Goal: Transaction & Acquisition: Purchase product/service

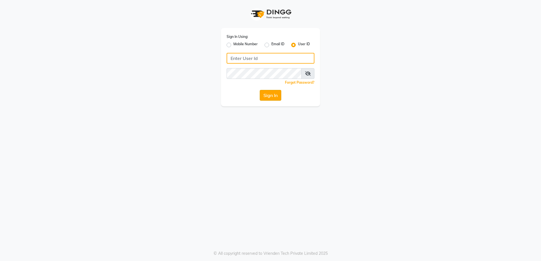
type input "shaurozzsalon"
click at [276, 96] on button "Sign In" at bounding box center [271, 95] width 22 height 11
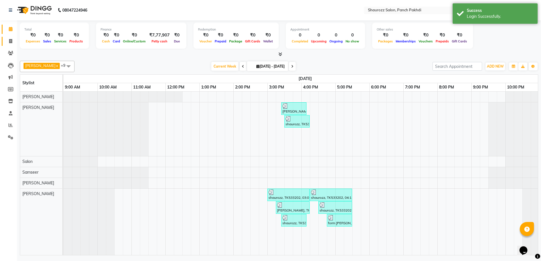
click at [10, 42] on icon at bounding box center [10, 41] width 3 height 4
select select "service"
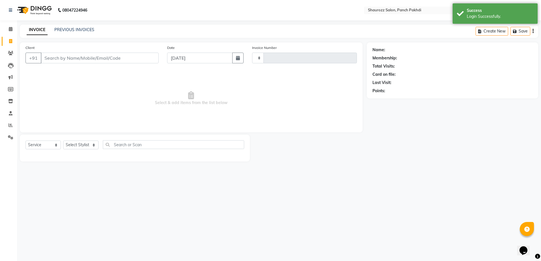
type input "2220"
select select "485"
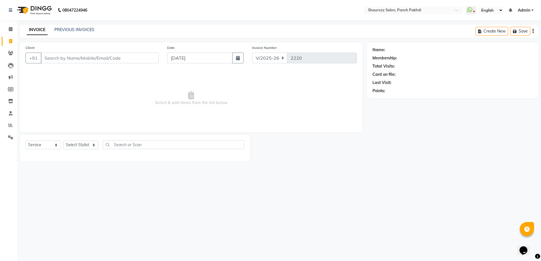
click at [202, 51] on div "Date [DATE]" at bounding box center [205, 56] width 85 height 23
click at [82, 28] on link "PREVIOUS INVOICES" at bounding box center [74, 29] width 40 height 5
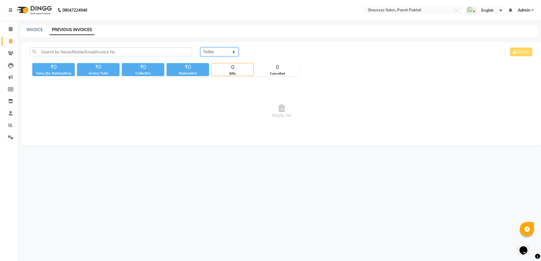
click at [220, 51] on select "[DATE] [DATE] Custom Range" at bounding box center [220, 52] width 38 height 9
select select "[DATE]"
click at [201, 48] on select "[DATE] [DATE] Custom Range" at bounding box center [220, 52] width 38 height 9
click at [43, 30] on div "INVOICE PREVIOUS INVOICES" at bounding box center [276, 30] width 512 height 6
click at [31, 30] on link "INVOICE" at bounding box center [35, 29] width 16 height 5
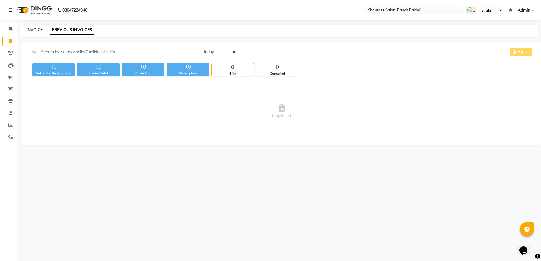
select select "service"
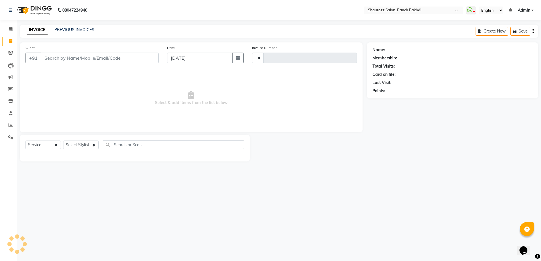
type input "2220"
select select "485"
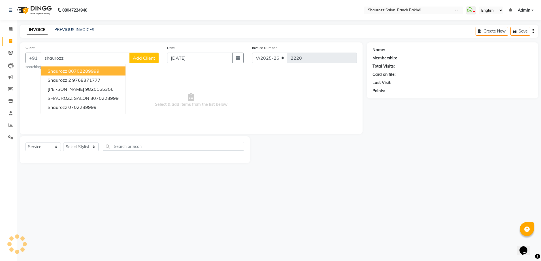
click at [96, 71] on ngb-highlight "80702289999" at bounding box center [83, 71] width 31 height 6
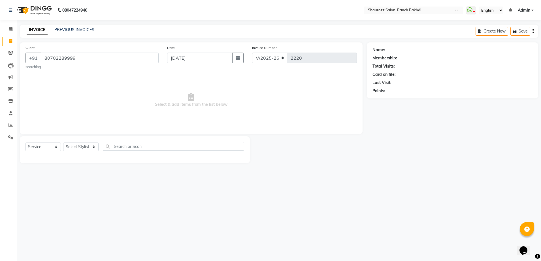
type input "80702289999"
select select "1: Object"
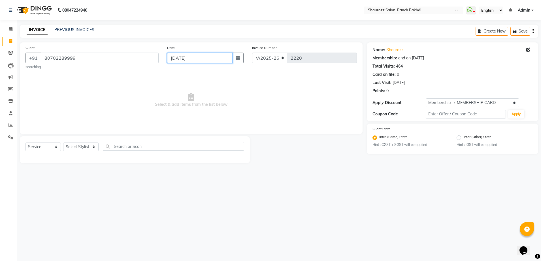
drag, startPoint x: 194, startPoint y: 59, endPoint x: 195, endPoint y: 56, distance: 3.2
click at [195, 59] on input "[DATE]" at bounding box center [199, 58] width 65 height 11
select select "9"
select select "2025"
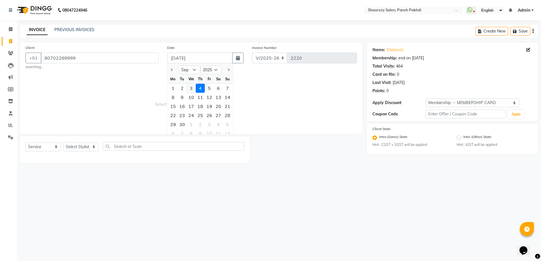
drag, startPoint x: 185, startPoint y: 88, endPoint x: 191, endPoint y: 92, distance: 6.7
click at [189, 90] on div "1 2 3 4 5 6 7" at bounding box center [200, 88] width 66 height 9
click at [190, 87] on div "3" at bounding box center [191, 88] width 9 height 9
type input "[DATE]"
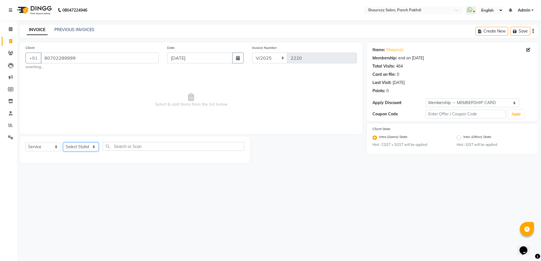
click at [80, 145] on select "Select Stylist [PERSON_NAME] [PERSON_NAME] [PERSON_NAME] [PERSON_NAME] Salon Sa…" at bounding box center [80, 147] width 35 height 9
select select "7277"
click at [63, 143] on select "Select Stylist [PERSON_NAME] [PERSON_NAME] [PERSON_NAME] [PERSON_NAME] Salon Sa…" at bounding box center [80, 147] width 35 height 9
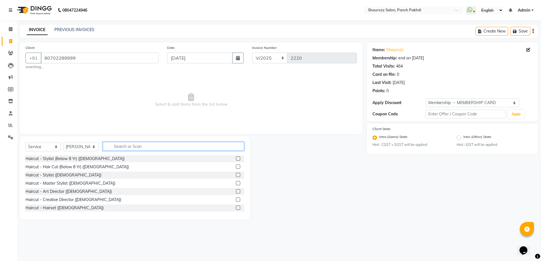
click at [143, 142] on input "text" at bounding box center [173, 146] width 141 height 9
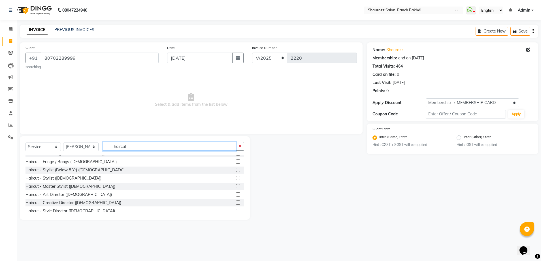
scroll to position [106, 0]
type input "haircut"
click at [236, 174] on label at bounding box center [238, 176] width 4 height 4
click at [236, 174] on input "checkbox" at bounding box center [238, 176] width 4 height 4
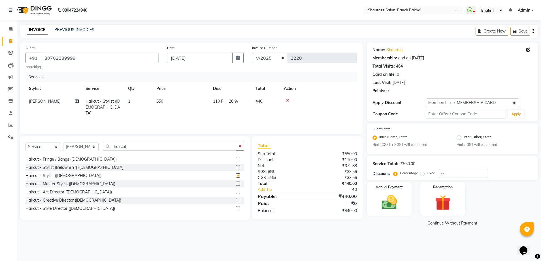
checkbox input "false"
click at [169, 147] on input "haircut" at bounding box center [169, 146] width 133 height 9
type input "h"
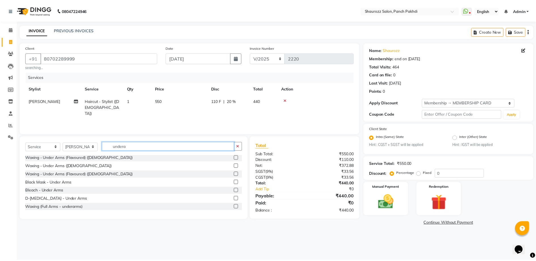
scroll to position [0, 0]
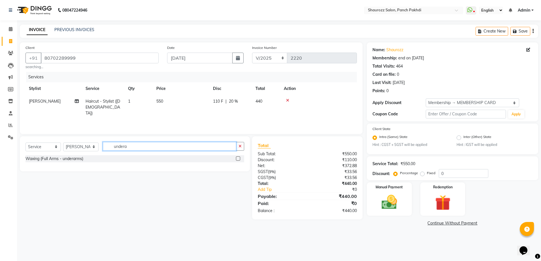
type input "undera"
drag, startPoint x: 237, startPoint y: 158, endPoint x: 240, endPoint y: 159, distance: 3.2
click at [240, 159] on div at bounding box center [240, 159] width 8 height 7
drag, startPoint x: 235, startPoint y: 159, endPoint x: 244, endPoint y: 160, distance: 8.5
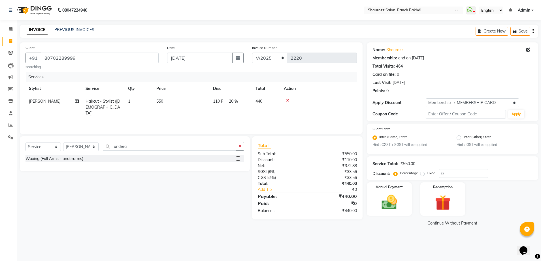
click at [242, 160] on div "Waxing (Full Arms - underarms)" at bounding box center [134, 159] width 219 height 7
click at [238, 158] on label at bounding box center [238, 159] width 4 height 4
click at [238, 158] on input "checkbox" at bounding box center [238, 159] width 4 height 4
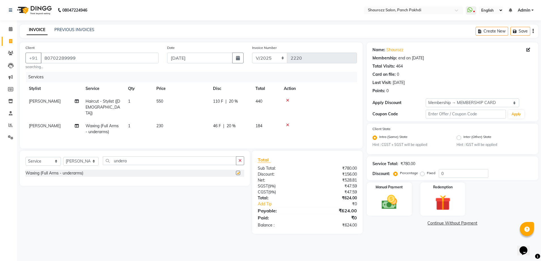
checkbox input "false"
click at [44, 120] on td "[PERSON_NAME]" at bounding box center [53, 129] width 57 height 19
select select "7277"
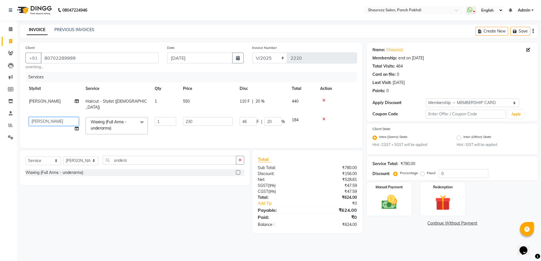
click at [46, 117] on select "[PERSON_NAME] [PERSON_NAME] [PERSON_NAME] [PERSON_NAME] Samseer siddhi [PERSON_…" at bounding box center [54, 121] width 50 height 9
select select "51992"
click at [214, 117] on input "230" at bounding box center [208, 121] width 50 height 9
type input "254"
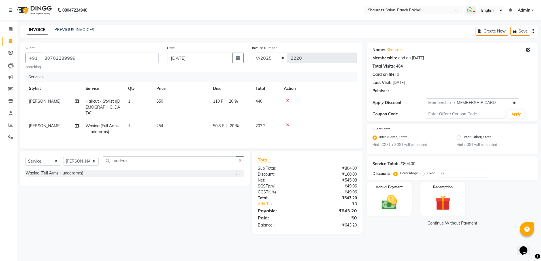
click at [215, 102] on tr "[PERSON_NAME] Haircut - Stylist ([DEMOGRAPHIC_DATA]) 1 550 110 F | 20 % 440" at bounding box center [190, 107] width 331 height 25
click at [177, 97] on td "550" at bounding box center [181, 107] width 57 height 25
select select "7277"
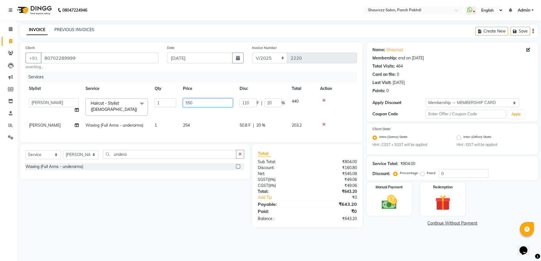
click at [209, 102] on input "550" at bounding box center [208, 103] width 50 height 9
type input "5"
type input "600"
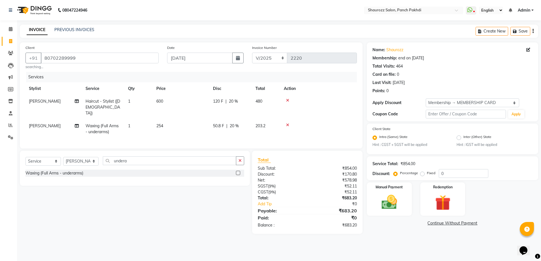
drag, startPoint x: 222, startPoint y: 88, endPoint x: 331, endPoint y: 100, distance: 110.3
click at [222, 88] on tr "Stylist Service Qty Price Disc Total Action" at bounding box center [190, 88] width 331 height 13
click at [466, 110] on input "text" at bounding box center [466, 114] width 80 height 9
drag, startPoint x: 468, startPoint y: 102, endPoint x: 470, endPoint y: 108, distance: 6.5
click at [469, 103] on select "Select Membership → MEMBERSHIP CARD" at bounding box center [472, 103] width 93 height 9
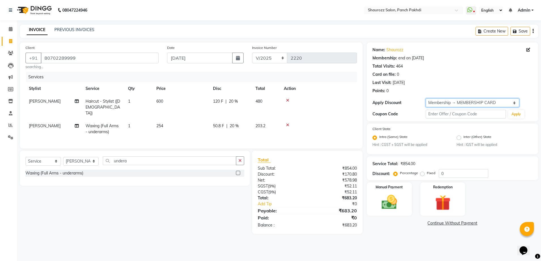
select select "0:"
click at [426, 99] on select "Select Membership → MEMBERSHIP CARD" at bounding box center [472, 103] width 93 height 9
click at [388, 191] on div "Manual Payment" at bounding box center [389, 199] width 47 height 35
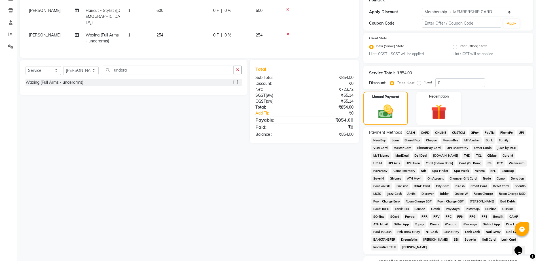
scroll to position [125, 0]
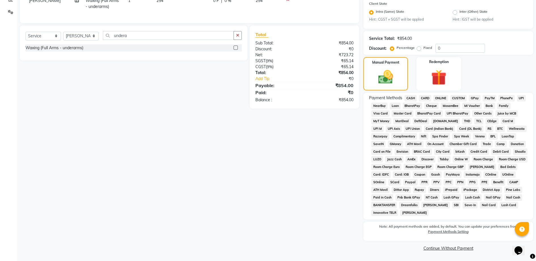
click at [411, 99] on span "CASH" at bounding box center [410, 98] width 12 height 7
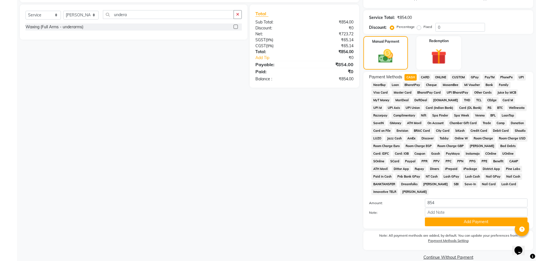
scroll to position [156, 0]
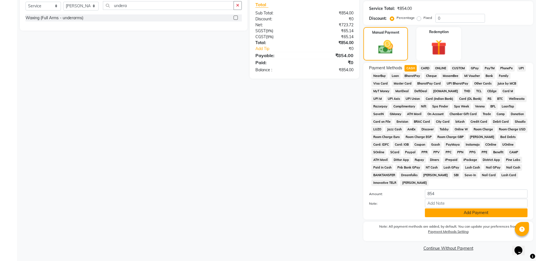
click at [452, 211] on button "Add Payment" at bounding box center [476, 213] width 103 height 9
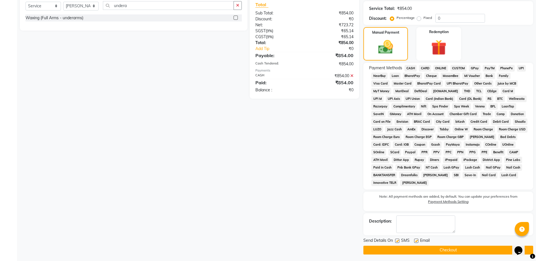
scroll to position [157, 0]
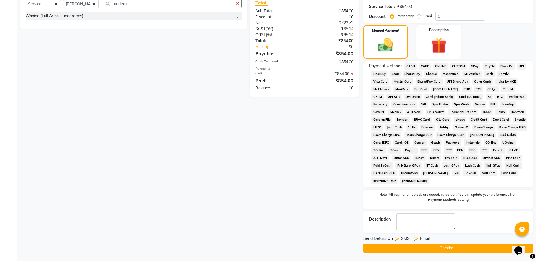
click at [451, 245] on button "Checkout" at bounding box center [448, 248] width 170 height 9
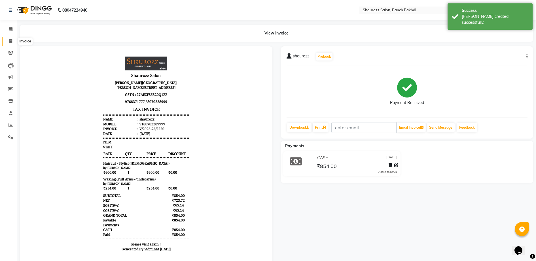
click at [12, 41] on span at bounding box center [11, 41] width 10 height 7
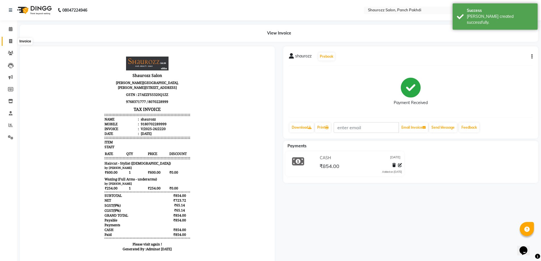
select select "485"
select select "service"
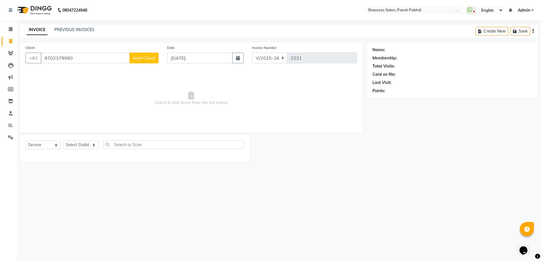
type input "9702379990"
click at [153, 56] on span "Add Client" at bounding box center [144, 58] width 22 height 6
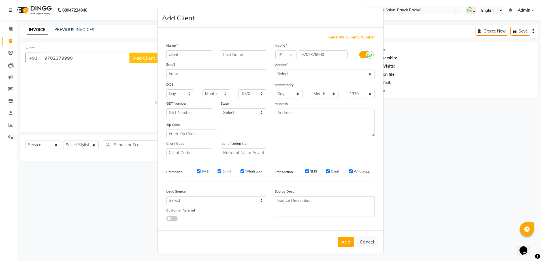
type input "client"
click at [306, 74] on select "Select [DEMOGRAPHIC_DATA] [DEMOGRAPHIC_DATA] Other Prefer Not To Say" at bounding box center [325, 74] width 100 height 9
select select "prefer_not_to_say"
click at [275, 70] on select "Select [DEMOGRAPHIC_DATA] [DEMOGRAPHIC_DATA] Other Prefer Not To Say" at bounding box center [325, 74] width 100 height 9
click at [347, 246] on button "Add" at bounding box center [346, 242] width 16 height 10
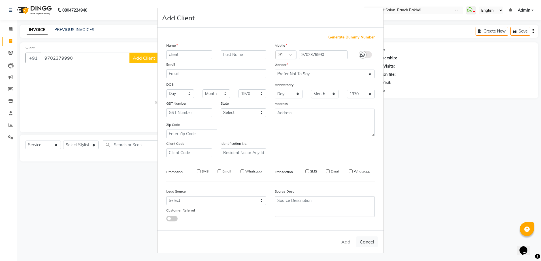
select select
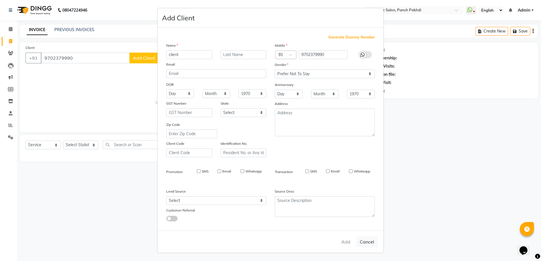
select select
checkbox input "false"
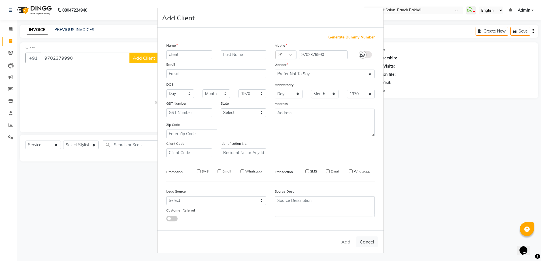
checkbox input "false"
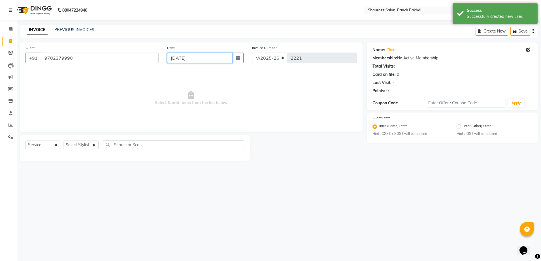
click at [198, 55] on input "[DATE]" at bounding box center [199, 58] width 65 height 11
select select "9"
select select "2025"
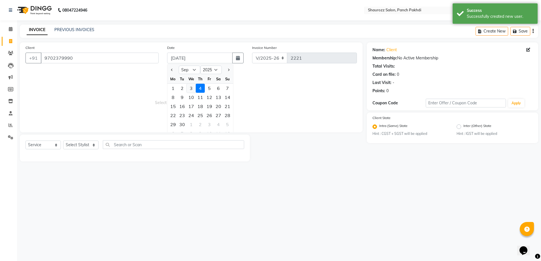
click at [190, 88] on div "3" at bounding box center [191, 88] width 9 height 9
type input "[DATE]"
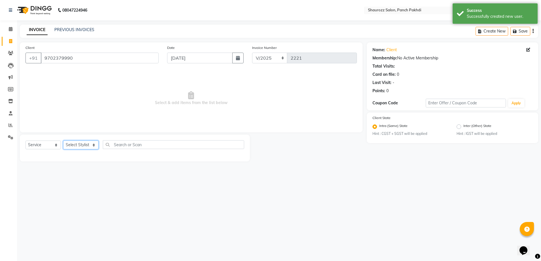
click at [84, 149] on select "Select Stylist [PERSON_NAME] [PERSON_NAME] [PERSON_NAME] [PERSON_NAME] Salon Sa…" at bounding box center [80, 145] width 35 height 9
select select "14040"
click at [63, 141] on select "Select Stylist [PERSON_NAME] [PERSON_NAME] [PERSON_NAME] [PERSON_NAME] Salon Sa…" at bounding box center [80, 145] width 35 height 9
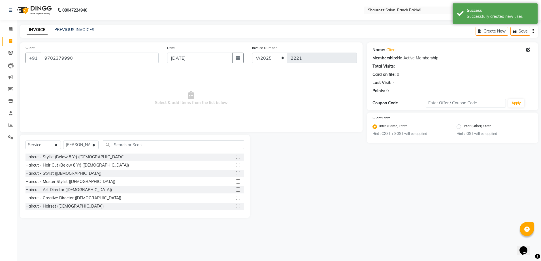
drag, startPoint x: 154, startPoint y: 140, endPoint x: 152, endPoint y: 144, distance: 4.4
click at [154, 141] on div "Select Service Product Membership Package Voucher Prepaid Gift Card Select Styl…" at bounding box center [135, 177] width 230 height 84
click at [152, 144] on input "text" at bounding box center [173, 144] width 141 height 9
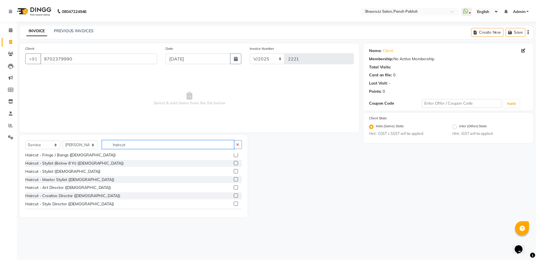
scroll to position [106, 0]
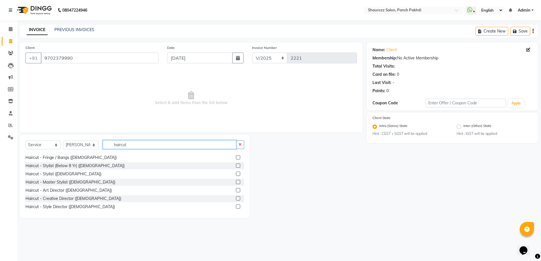
type input "haircut"
click at [236, 173] on label at bounding box center [238, 174] width 4 height 4
click at [236, 173] on input "checkbox" at bounding box center [238, 174] width 4 height 4
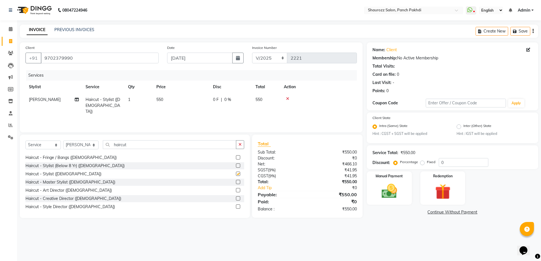
checkbox input "false"
drag, startPoint x: 179, startPoint y: 94, endPoint x: 182, endPoint y: 98, distance: 4.8
click at [179, 95] on td "550" at bounding box center [181, 105] width 57 height 25
select select "14040"
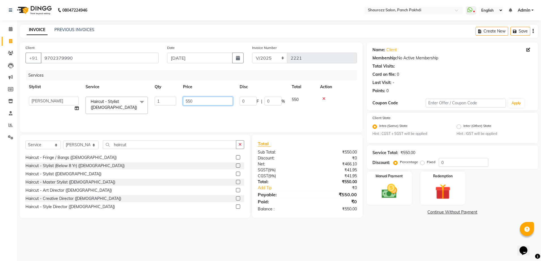
click at [230, 105] on input "550" at bounding box center [208, 101] width 50 height 9
type input "5"
type input "826"
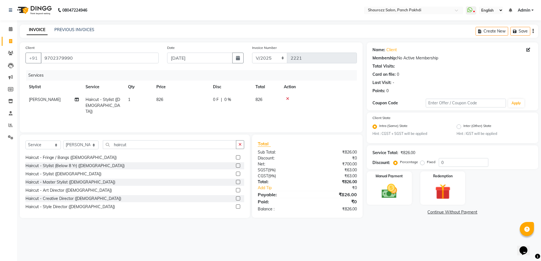
click at [211, 88] on tr "Stylist Service Qty Price Disc Total Action" at bounding box center [190, 87] width 331 height 13
click at [392, 187] on img at bounding box center [389, 191] width 26 height 19
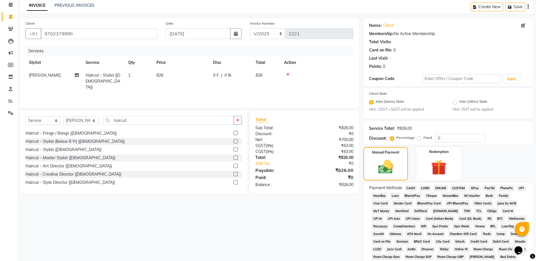
scroll to position [114, 0]
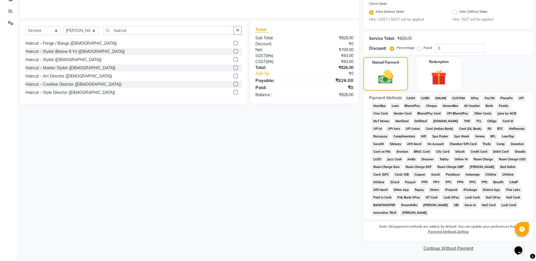
click at [478, 101] on span "GPay" at bounding box center [474, 98] width 12 height 7
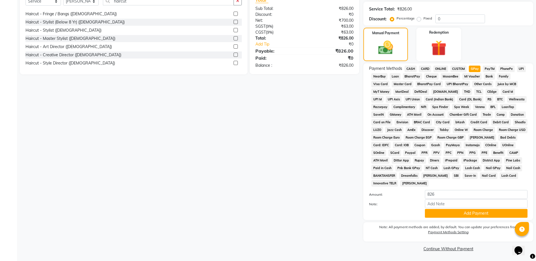
scroll to position [144, 0]
click at [449, 212] on button "Add Payment" at bounding box center [476, 213] width 103 height 9
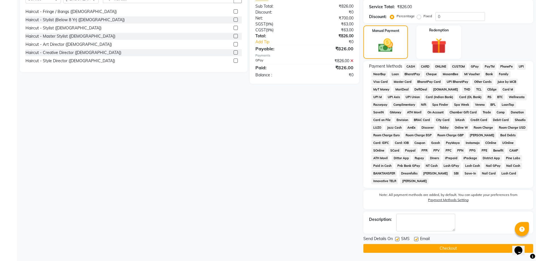
scroll to position [146, 0]
click at [447, 246] on button "Checkout" at bounding box center [448, 248] width 170 height 9
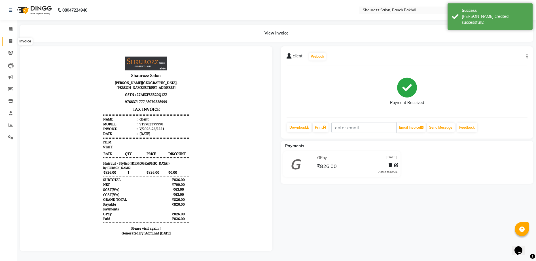
click at [10, 40] on icon at bounding box center [10, 41] width 3 height 4
select select "service"
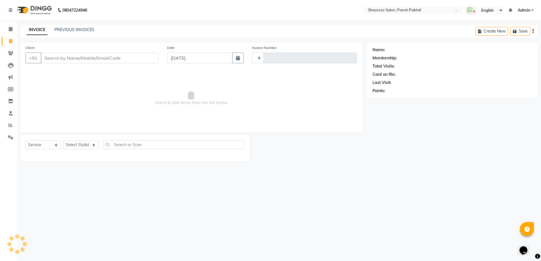
type input "2222"
select select "485"
type input "9769308650"
click at [152, 57] on span "Add Client" at bounding box center [144, 58] width 22 height 6
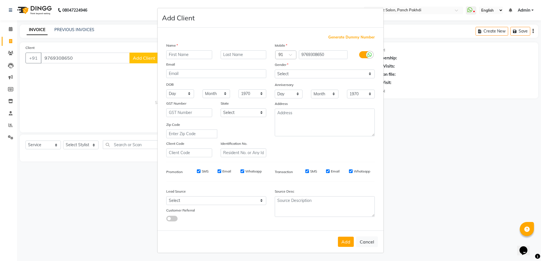
type input "w"
type input "shretansh"
drag, startPoint x: 182, startPoint y: 49, endPoint x: 164, endPoint y: 57, distance: 20.3
drag, startPoint x: 164, startPoint y: 57, endPoint x: 174, endPoint y: 54, distance: 10.9
drag, startPoint x: 174, startPoint y: 54, endPoint x: 161, endPoint y: 39, distance: 19.2
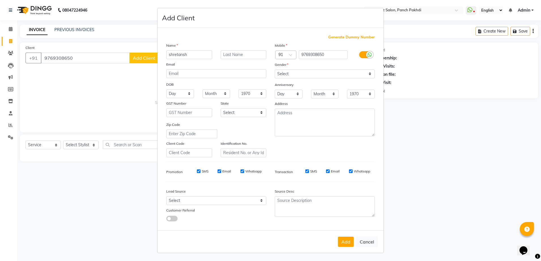
click at [160, 39] on div "Generate Dummy Number Name shretansh Email DOB Day 01 02 03 04 05 06 07 08 09 1…" at bounding box center [270, 129] width 226 height 203
click at [181, 54] on input "shretansh" at bounding box center [189, 54] width 46 height 9
drag, startPoint x: 181, startPoint y: 54, endPoint x: 174, endPoint y: 56, distance: 6.9
click at [174, 56] on input "shretansh" at bounding box center [189, 54] width 46 height 9
click at [194, 52] on input "shretansh" at bounding box center [189, 54] width 46 height 9
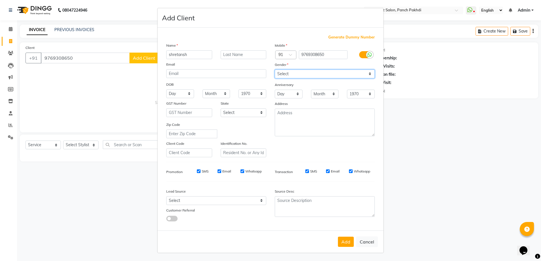
click at [327, 74] on select "Select [DEMOGRAPHIC_DATA] [DEMOGRAPHIC_DATA] Other Prefer Not To Say" at bounding box center [325, 74] width 100 height 9
select select "[DEMOGRAPHIC_DATA]"
click at [275, 70] on select "Select [DEMOGRAPHIC_DATA] [DEMOGRAPHIC_DATA] Other Prefer Not To Say" at bounding box center [325, 74] width 100 height 9
click at [353, 243] on button "Add" at bounding box center [346, 242] width 16 height 10
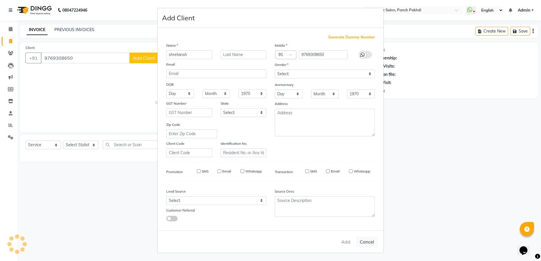
select select
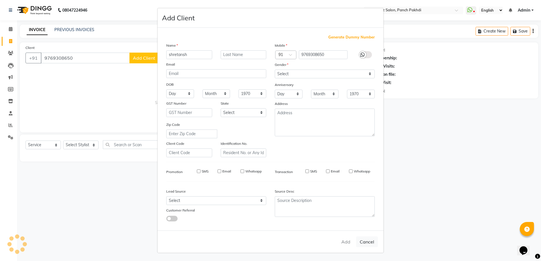
select select
checkbox input "false"
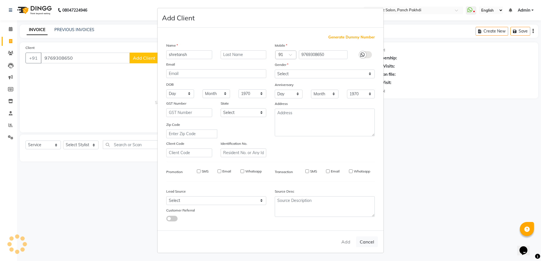
checkbox input "false"
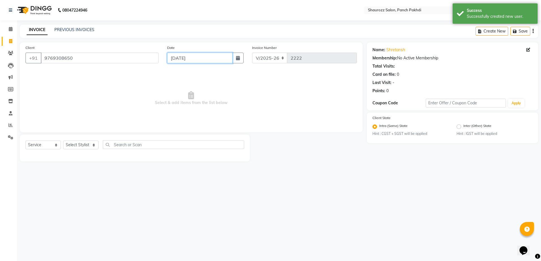
click at [210, 57] on input "[DATE]" at bounding box center [199, 58] width 65 height 11
select select "9"
select select "2025"
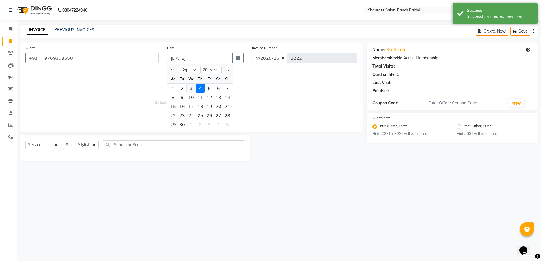
click at [192, 86] on div "3" at bounding box center [191, 88] width 9 height 9
type input "[DATE]"
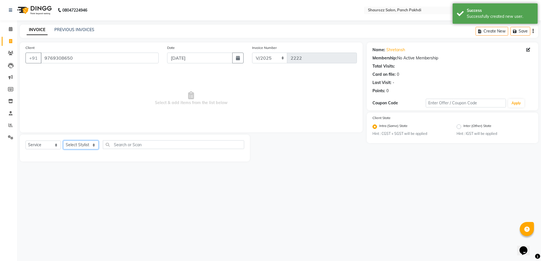
drag, startPoint x: 75, startPoint y: 143, endPoint x: 73, endPoint y: 147, distance: 4.7
click at [74, 146] on select "Select Stylist [PERSON_NAME] [PERSON_NAME] [PERSON_NAME] [PERSON_NAME] Salon Sa…" at bounding box center [80, 145] width 35 height 9
select select "14040"
click at [63, 141] on select "Select Stylist [PERSON_NAME] [PERSON_NAME] [PERSON_NAME] [PERSON_NAME] Salon Sa…" at bounding box center [80, 145] width 35 height 9
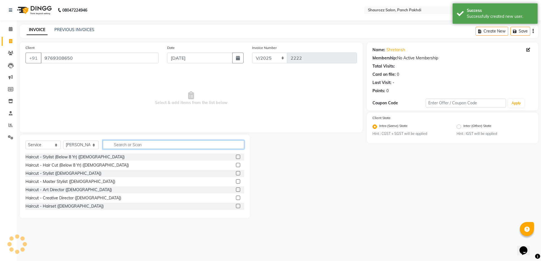
click at [140, 148] on input "text" at bounding box center [173, 144] width 141 height 9
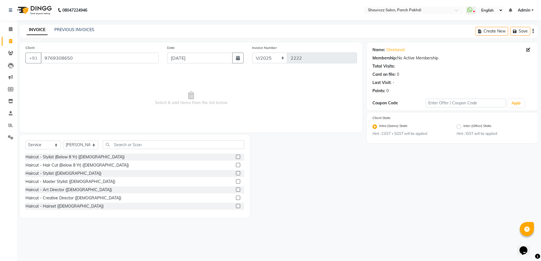
click at [236, 173] on label at bounding box center [238, 173] width 4 height 4
click at [236, 173] on input "checkbox" at bounding box center [238, 174] width 4 height 4
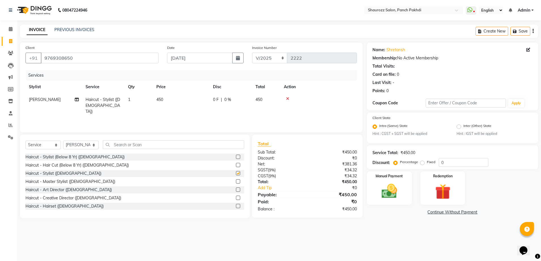
checkbox input "false"
drag, startPoint x: 163, startPoint y: 87, endPoint x: 171, endPoint y: 108, distance: 22.1
click at [163, 89] on th "Price" at bounding box center [181, 87] width 57 height 13
click at [178, 101] on td "450" at bounding box center [181, 105] width 57 height 25
select select "14040"
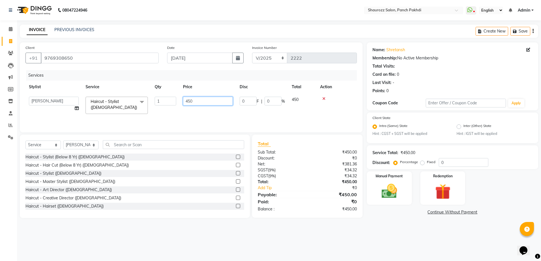
click at [200, 104] on input "450" at bounding box center [208, 101] width 50 height 9
type input "4"
type input "350"
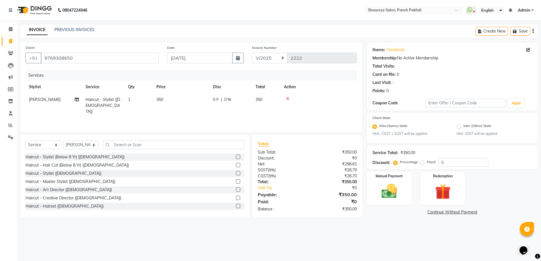
click at [213, 88] on tr "Stylist Service Qty Price Disc Total Action" at bounding box center [190, 87] width 331 height 13
click at [401, 202] on div "Manual Payment" at bounding box center [389, 188] width 47 height 35
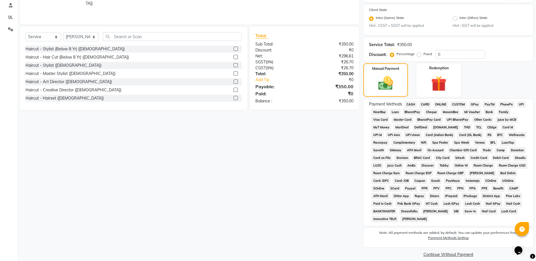
scroll to position [114, 0]
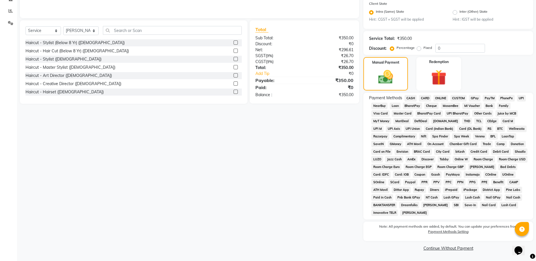
click at [474, 99] on span "GPay" at bounding box center [474, 98] width 12 height 7
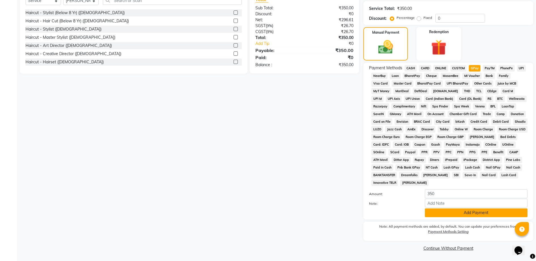
click at [448, 214] on button "Add Payment" at bounding box center [476, 213] width 103 height 9
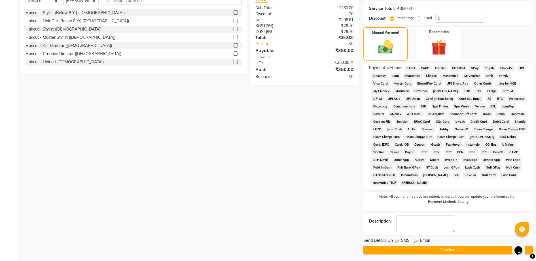
scroll to position [146, 0]
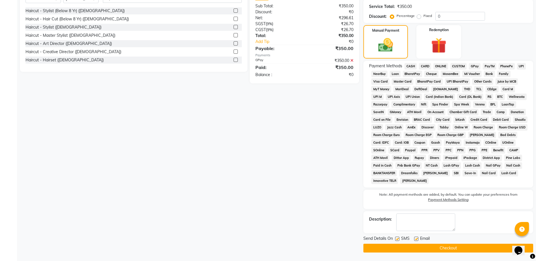
click at [453, 244] on button "Checkout" at bounding box center [448, 248] width 170 height 9
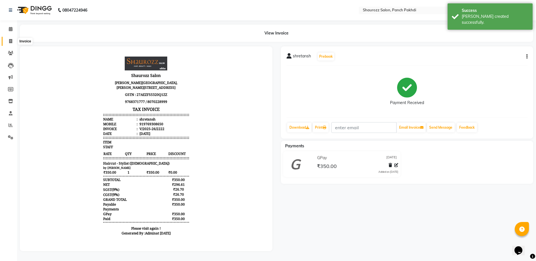
click at [8, 41] on span at bounding box center [11, 41] width 10 height 7
select select "service"
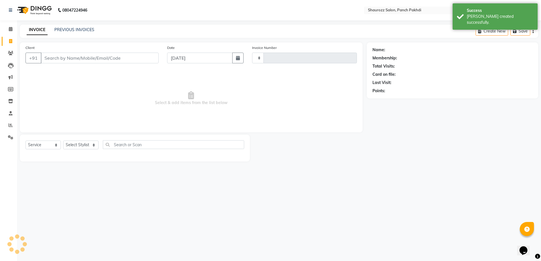
type input "2223"
select select "485"
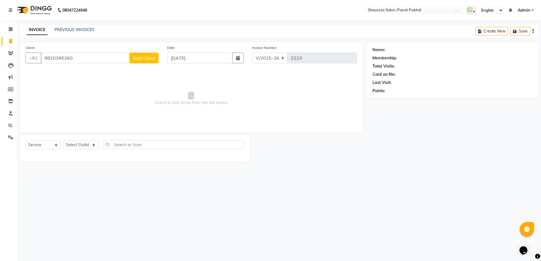
type input "9820395260"
click at [152, 59] on span "Add Client" at bounding box center [144, 58] width 22 height 6
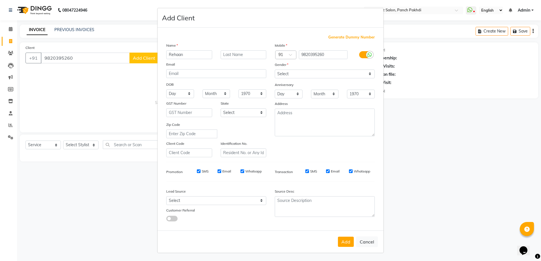
type input "Rehaan"
click at [327, 72] on select "Select [DEMOGRAPHIC_DATA] [DEMOGRAPHIC_DATA] Other Prefer Not To Say" at bounding box center [325, 74] width 100 height 9
select select "[DEMOGRAPHIC_DATA]"
click at [275, 70] on select "Select [DEMOGRAPHIC_DATA] [DEMOGRAPHIC_DATA] Other Prefer Not To Say" at bounding box center [325, 74] width 100 height 9
click at [347, 243] on button "Add" at bounding box center [346, 242] width 16 height 10
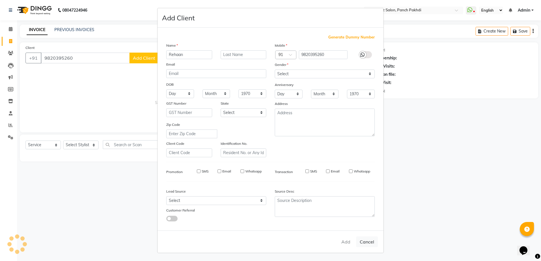
select select
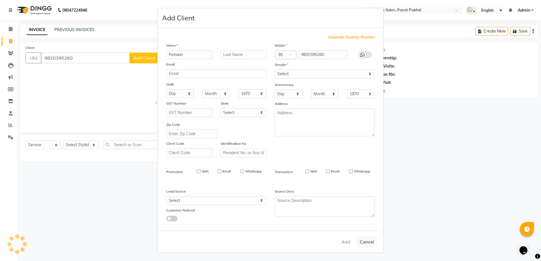
select select
checkbox input "false"
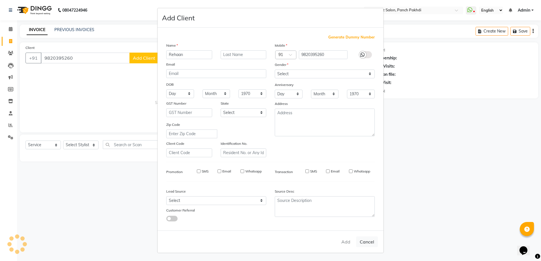
checkbox input "false"
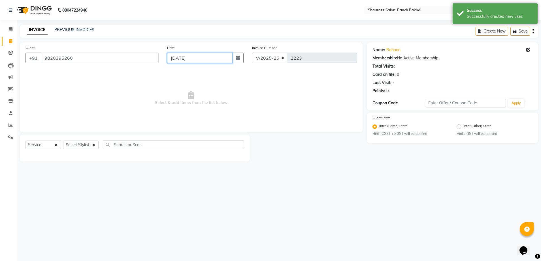
click at [191, 61] on input "[DATE]" at bounding box center [199, 58] width 65 height 11
select select "9"
select select "2025"
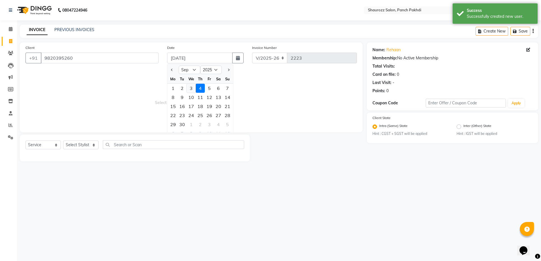
click at [193, 90] on div "3" at bounding box center [191, 88] width 9 height 9
type input "[DATE]"
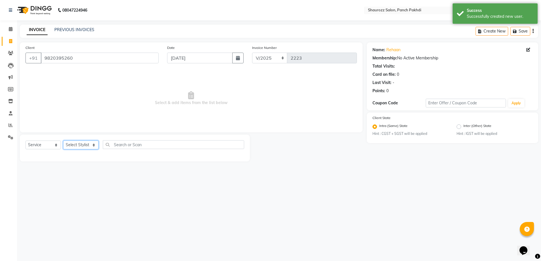
click at [72, 145] on select "Select Stylist [PERSON_NAME] [PERSON_NAME] [PERSON_NAME] [PERSON_NAME] Salon Sa…" at bounding box center [80, 145] width 35 height 9
click at [148, 99] on span "Select & add items from the list below" at bounding box center [190, 98] width 331 height 57
click at [80, 145] on select "Select Stylist [PERSON_NAME] [PERSON_NAME] [PERSON_NAME] [PERSON_NAME] Salon Sa…" at bounding box center [80, 145] width 35 height 9
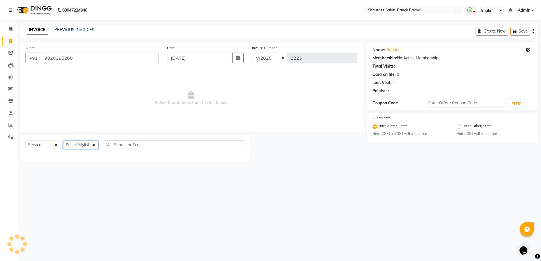
select select "14040"
click at [63, 141] on select "Select Stylist [PERSON_NAME] [PERSON_NAME] [PERSON_NAME] [PERSON_NAME] Salon Sa…" at bounding box center [80, 145] width 35 height 9
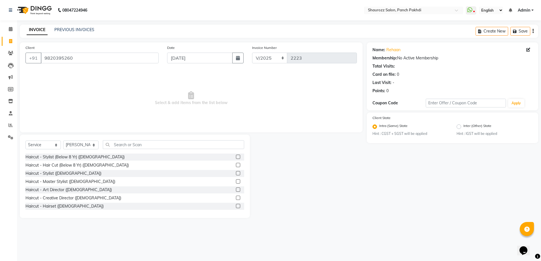
drag, startPoint x: 167, startPoint y: 135, endPoint x: 161, endPoint y: 140, distance: 7.8
click at [167, 136] on div "Select Service Product Membership Package Voucher Prepaid Gift Card Select Styl…" at bounding box center [135, 177] width 230 height 84
click at [159, 142] on input "text" at bounding box center [173, 144] width 141 height 9
click at [236, 173] on label at bounding box center [238, 173] width 4 height 4
click at [236, 173] on input "checkbox" at bounding box center [238, 174] width 4 height 4
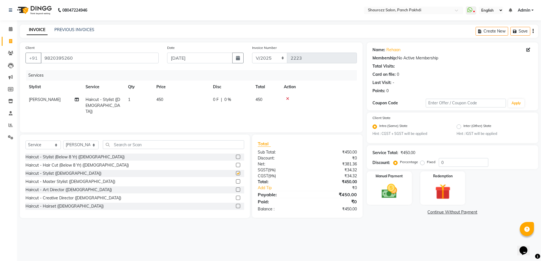
checkbox input "false"
click at [196, 86] on th "Price" at bounding box center [181, 87] width 57 height 13
click at [181, 95] on td "450" at bounding box center [181, 105] width 57 height 25
select select "14040"
click at [212, 107] on td "450" at bounding box center [208, 105] width 57 height 24
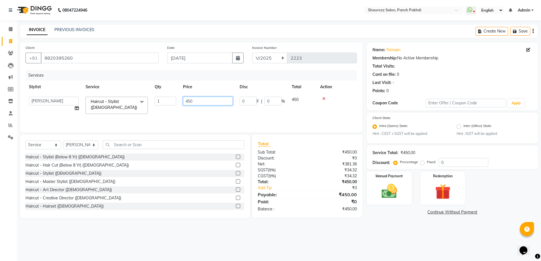
click at [212, 104] on input "450" at bounding box center [208, 101] width 50 height 9
type input "4"
type input "400"
click at [242, 88] on th "Disc" at bounding box center [262, 87] width 52 height 13
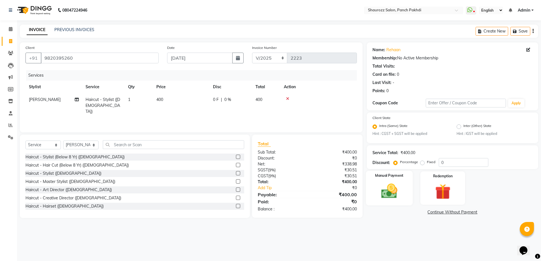
drag, startPoint x: 380, startPoint y: 199, endPoint x: 384, endPoint y: 195, distance: 5.0
click at [380, 198] on img at bounding box center [389, 191] width 26 height 19
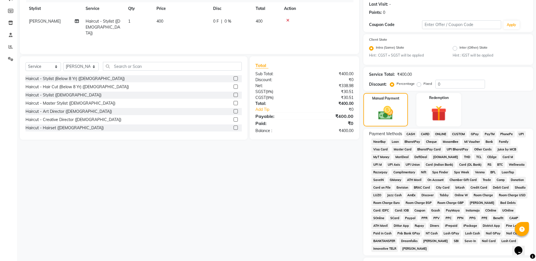
scroll to position [106, 0]
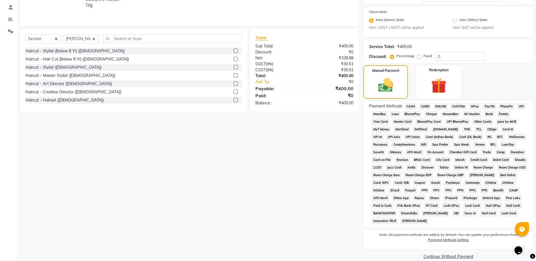
click at [476, 106] on span "GPay" at bounding box center [474, 106] width 12 height 7
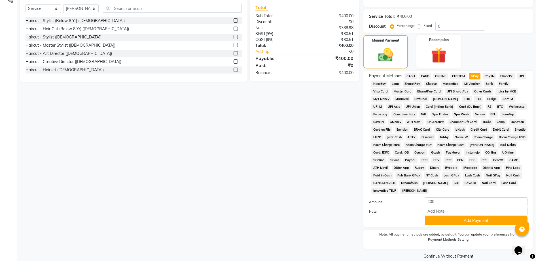
scroll to position [144, 0]
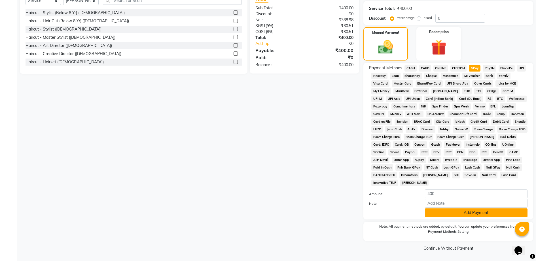
click at [470, 212] on button "Add Payment" at bounding box center [476, 213] width 103 height 9
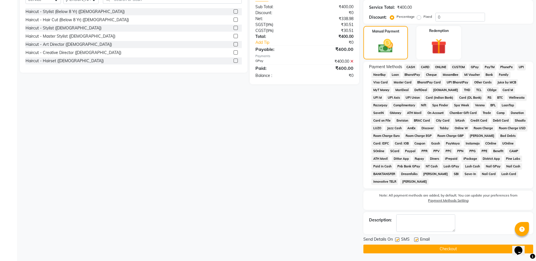
scroll to position [146, 0]
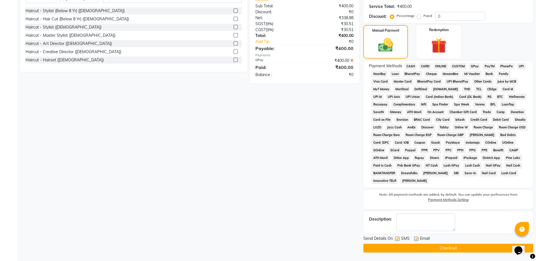
click at [472, 246] on button "Checkout" at bounding box center [448, 248] width 170 height 9
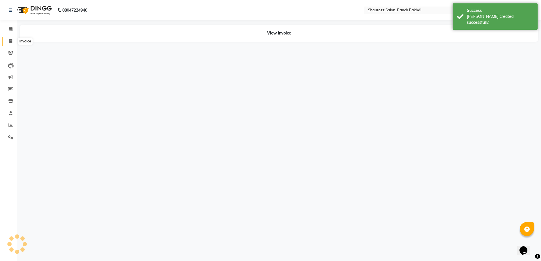
click at [11, 41] on icon at bounding box center [10, 41] width 3 height 4
select select "service"
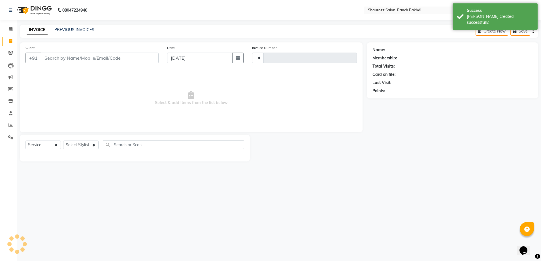
type input "2224"
select select "485"
click at [90, 62] on input "Client" at bounding box center [100, 58] width 118 height 11
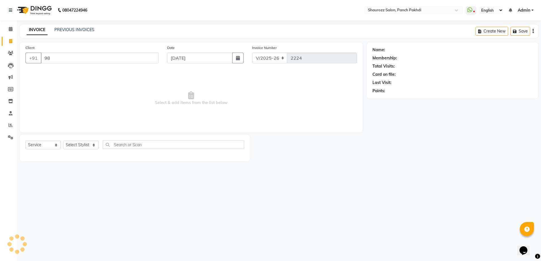
type input "9"
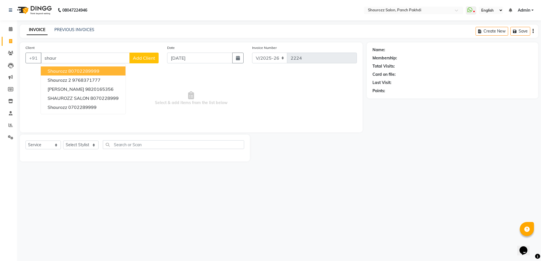
click at [104, 70] on button "shaurozz 80702289999" at bounding box center [83, 71] width 85 height 9
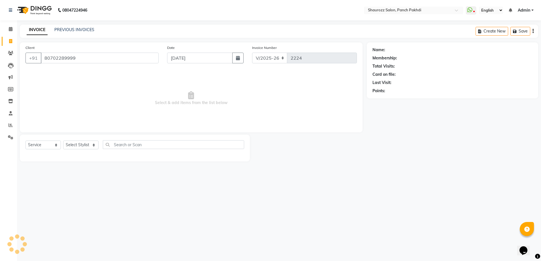
type input "80702289999"
select select "1: Object"
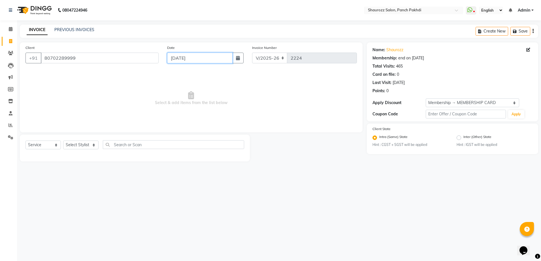
click at [198, 54] on input "[DATE]" at bounding box center [199, 58] width 65 height 11
select select "9"
select select "2025"
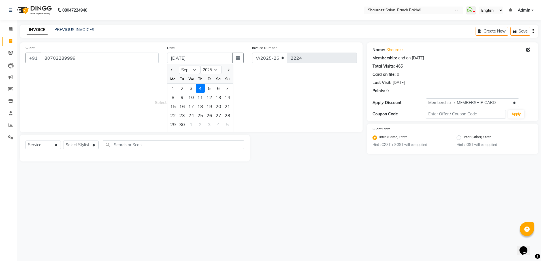
click at [196, 91] on div "4" at bounding box center [200, 88] width 9 height 9
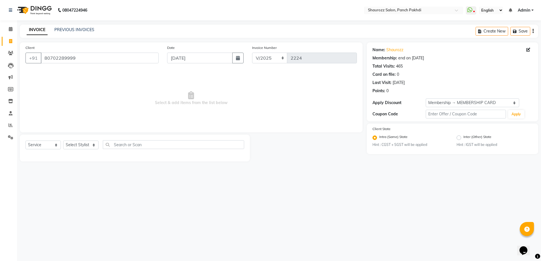
drag, startPoint x: 198, startPoint y: 68, endPoint x: 203, endPoint y: 61, distance: 7.7
click at [200, 66] on div "Date [DATE]" at bounding box center [205, 56] width 85 height 23
click at [205, 54] on input "[DATE]" at bounding box center [199, 58] width 65 height 11
select select "9"
select select "2025"
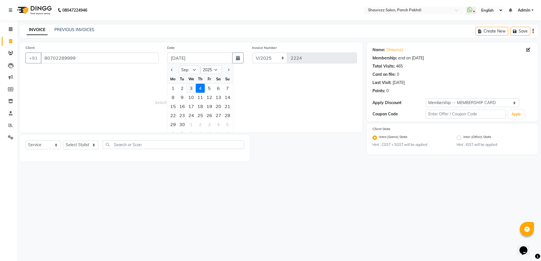
click at [192, 90] on div "3" at bounding box center [191, 88] width 9 height 9
type input "[DATE]"
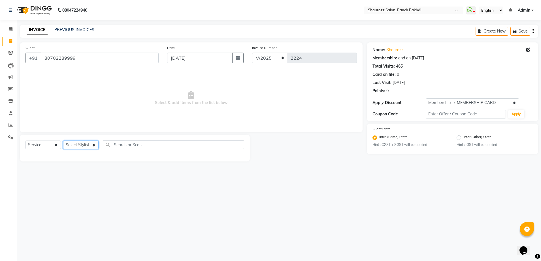
click at [75, 147] on select "Select Stylist [PERSON_NAME] [PERSON_NAME] [PERSON_NAME] [PERSON_NAME] Salon Sa…" at bounding box center [80, 145] width 35 height 9
click at [143, 76] on span "Select & add items from the list below" at bounding box center [190, 98] width 331 height 57
click at [88, 148] on select "Select Stylist [PERSON_NAME] [PERSON_NAME] [PERSON_NAME] [PERSON_NAME] Salon Sa…" at bounding box center [80, 145] width 35 height 9
select select "14040"
click at [63, 141] on select "Select Stylist [PERSON_NAME] [PERSON_NAME] [PERSON_NAME] [PERSON_NAME] Salon Sa…" at bounding box center [80, 145] width 35 height 9
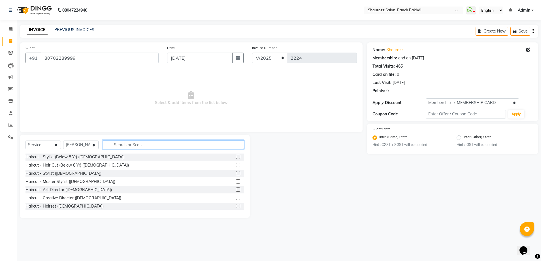
click at [137, 144] on input "text" at bounding box center [173, 144] width 141 height 9
click at [230, 176] on div "Haircut - Stylist ([DEMOGRAPHIC_DATA])" at bounding box center [134, 173] width 219 height 7
click at [236, 172] on label at bounding box center [238, 173] width 4 height 4
click at [236, 172] on input "checkbox" at bounding box center [238, 174] width 4 height 4
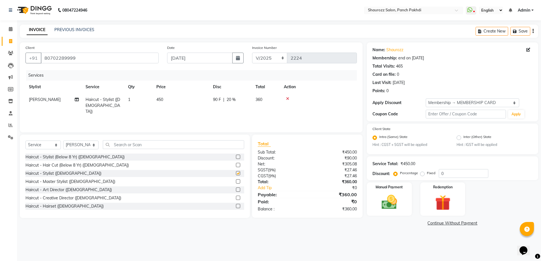
checkbox input "false"
click at [152, 149] on input "text" at bounding box center [173, 144] width 141 height 9
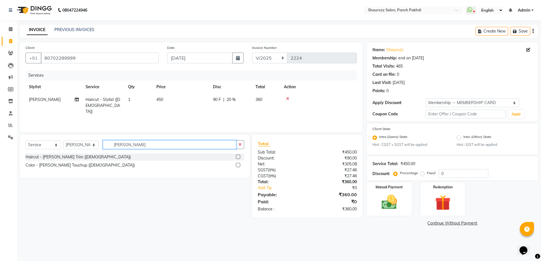
type input "[PERSON_NAME]"
click at [236, 157] on label at bounding box center [238, 157] width 4 height 4
click at [236, 157] on input "checkbox" at bounding box center [238, 158] width 4 height 4
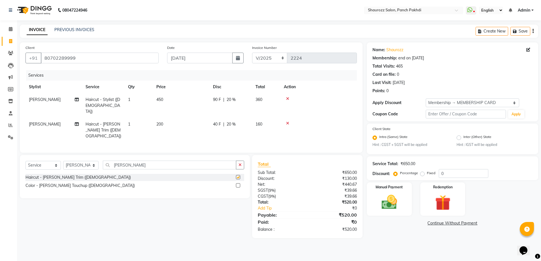
checkbox input "false"
drag, startPoint x: 171, startPoint y: 96, endPoint x: 167, endPoint y: 99, distance: 5.0
click at [171, 97] on table "Stylist Service Qty Price Disc Total Action [PERSON_NAME] Haircut - Stylist ([D…" at bounding box center [190, 112] width 331 height 62
click at [169, 99] on td "450" at bounding box center [181, 105] width 57 height 25
select select "14040"
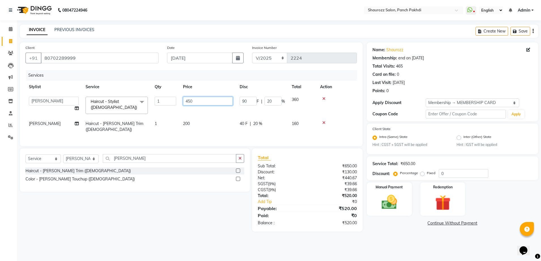
click at [195, 102] on input "450" at bounding box center [208, 101] width 50 height 9
type input "400"
click at [221, 92] on table "Stylist Service Qty Price Disc Total Action [PERSON_NAME] [PERSON_NAME] [PERSON…" at bounding box center [190, 109] width 331 height 56
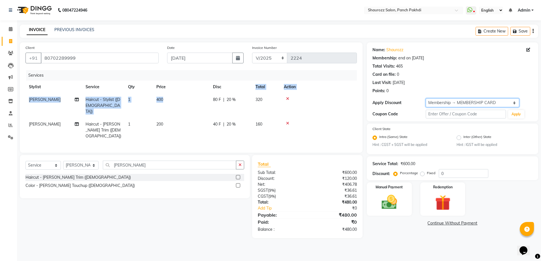
click at [483, 103] on select "Select Membership → MEMBERSHIP CARD" at bounding box center [472, 103] width 93 height 9
select select "0:"
click at [426, 99] on select "Select Membership → MEMBERSHIP CARD" at bounding box center [472, 103] width 93 height 9
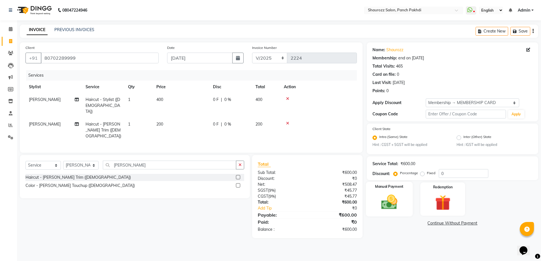
click at [385, 189] on label "Manual Payment" at bounding box center [389, 186] width 28 height 5
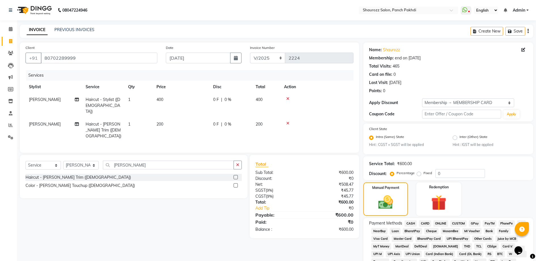
click at [477, 225] on span "GPay" at bounding box center [474, 224] width 12 height 7
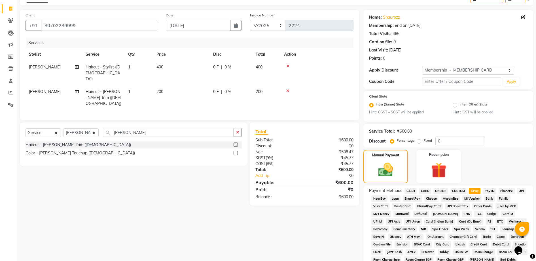
scroll to position [35, 0]
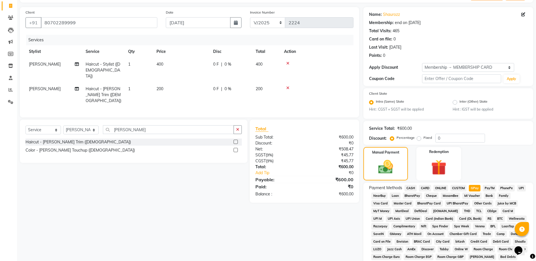
click at [159, 65] on span "400" at bounding box center [159, 64] width 7 height 5
select select "14040"
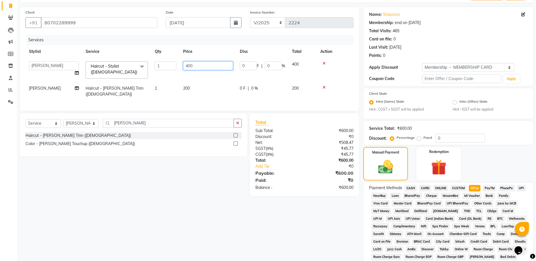
click at [211, 66] on input "400" at bounding box center [208, 65] width 50 height 9
type input "4"
type input "300"
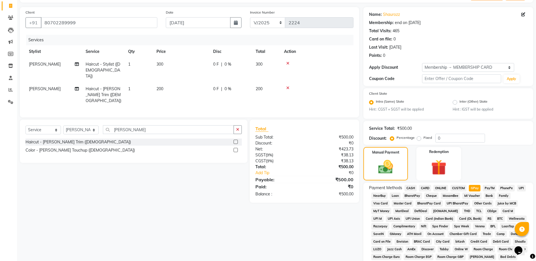
click at [210, 56] on tr "Stylist Service Qty Price Disc Total Action" at bounding box center [189, 51] width 328 height 13
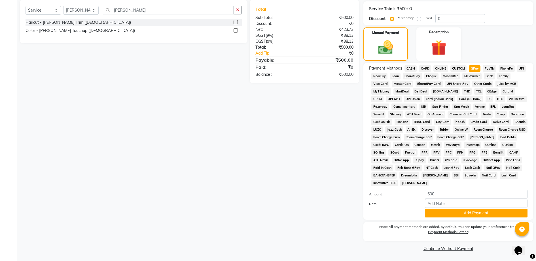
scroll to position [156, 0]
drag, startPoint x: 424, startPoint y: 66, endPoint x: 430, endPoint y: 69, distance: 6.5
click at [424, 66] on span "CARD" at bounding box center [425, 68] width 12 height 7
type input "500"
click at [445, 31] on label "Redemption" at bounding box center [438, 31] width 20 height 5
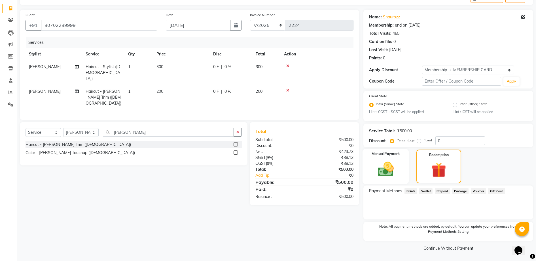
click at [391, 165] on img at bounding box center [385, 170] width 26 height 18
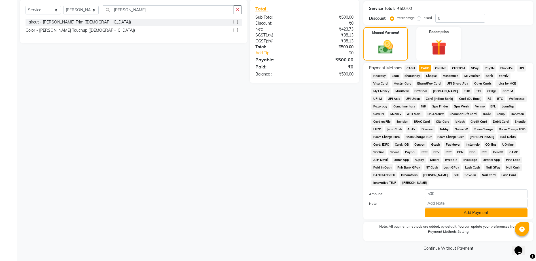
click at [456, 211] on button "Add Payment" at bounding box center [476, 213] width 103 height 9
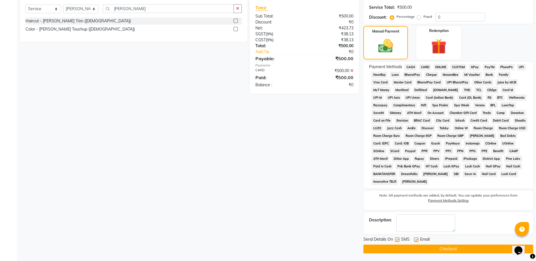
scroll to position [157, 0]
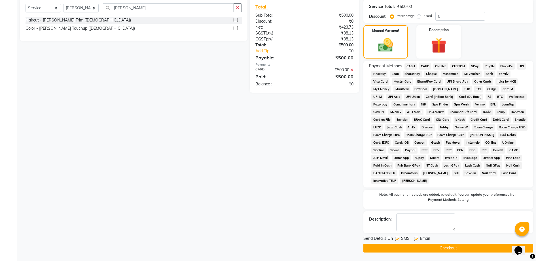
click at [455, 244] on button "Checkout" at bounding box center [448, 248] width 170 height 9
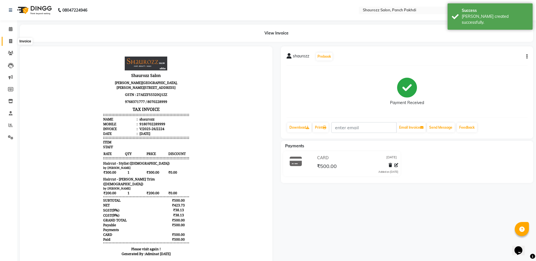
click at [12, 40] on icon at bounding box center [10, 41] width 3 height 4
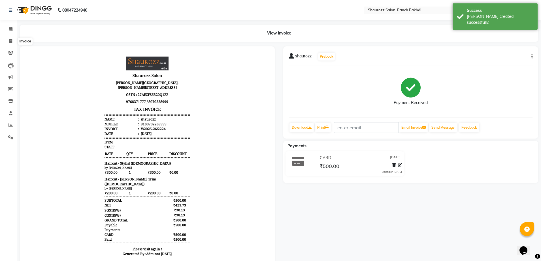
select select "485"
select select "service"
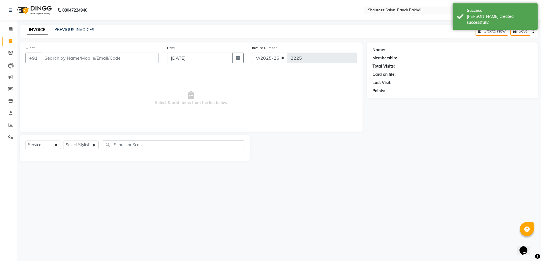
click at [94, 64] on div "Client +91" at bounding box center [92, 56] width 142 height 23
click at [95, 57] on input "Client" at bounding box center [100, 58] width 118 height 11
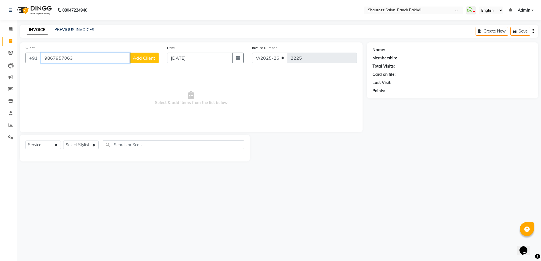
type input "9867957063"
click at [156, 61] on button "Add Client" at bounding box center [143, 58] width 29 height 11
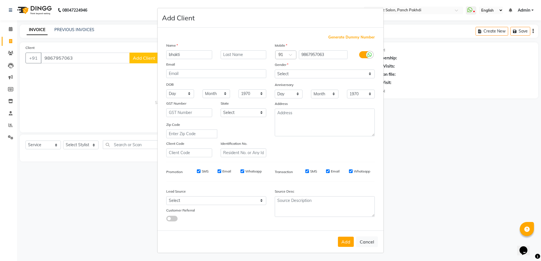
type input "bhakti"
click at [295, 71] on select "Select [DEMOGRAPHIC_DATA] [DEMOGRAPHIC_DATA] Other Prefer Not To Say" at bounding box center [325, 74] width 100 height 9
click at [275, 70] on select "Select [DEMOGRAPHIC_DATA] [DEMOGRAPHIC_DATA] Other Prefer Not To Say" at bounding box center [325, 74] width 100 height 9
click at [287, 77] on select "Select [DEMOGRAPHIC_DATA] [DEMOGRAPHIC_DATA] Other Prefer Not To Say" at bounding box center [325, 74] width 100 height 9
select select "[DEMOGRAPHIC_DATA]"
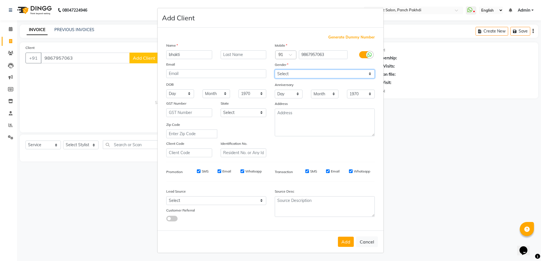
click at [275, 70] on select "Select [DEMOGRAPHIC_DATA] [DEMOGRAPHIC_DATA] Other Prefer Not To Say" at bounding box center [325, 74] width 100 height 9
click at [351, 242] on button "Add" at bounding box center [346, 242] width 16 height 10
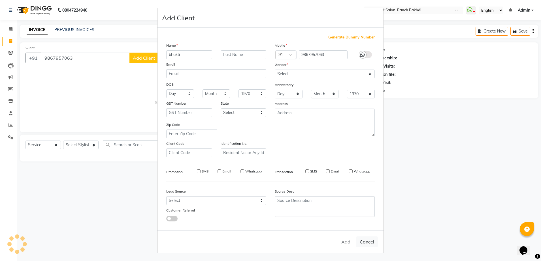
select select
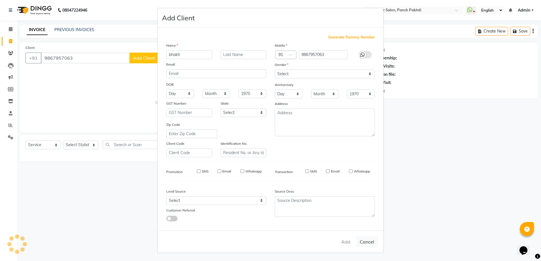
select select
checkbox input "false"
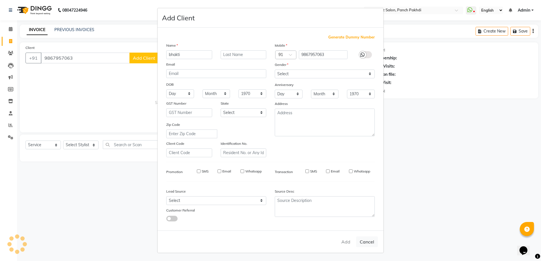
checkbox input "false"
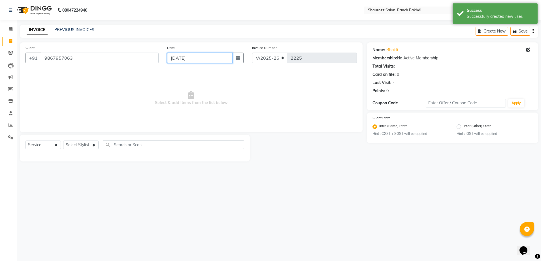
click at [219, 56] on input "[DATE]" at bounding box center [199, 58] width 65 height 11
select select "9"
select select "2025"
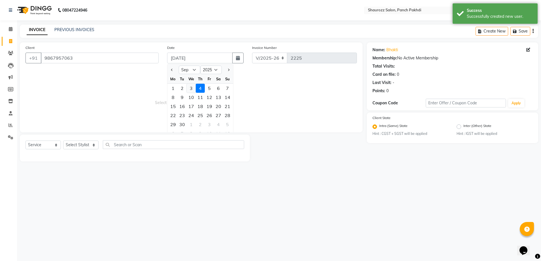
click at [189, 90] on div "3" at bounding box center [191, 88] width 9 height 9
type input "[DATE]"
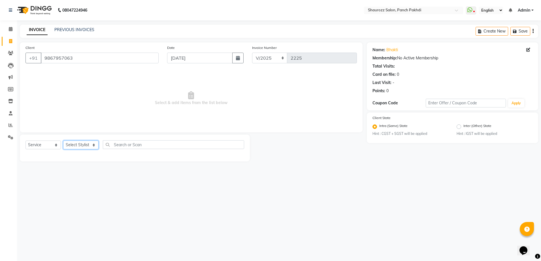
click at [88, 145] on select "Select Stylist [PERSON_NAME] [PERSON_NAME] [PERSON_NAME] [PERSON_NAME] Salon Sa…" at bounding box center [80, 145] width 35 height 9
select select "37557"
click at [63, 141] on select "Select Stylist [PERSON_NAME] [PERSON_NAME] [PERSON_NAME] [PERSON_NAME] Salon Sa…" at bounding box center [80, 145] width 35 height 9
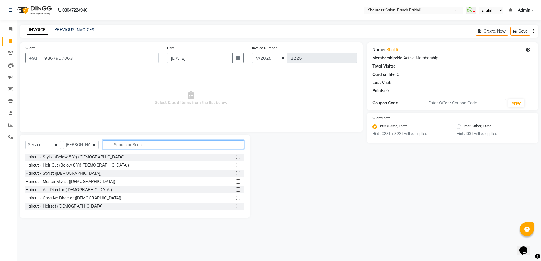
drag, startPoint x: 135, startPoint y: 140, endPoint x: 131, endPoint y: 144, distance: 5.6
click at [134, 142] on input "text" at bounding box center [173, 144] width 141 height 9
type input "j"
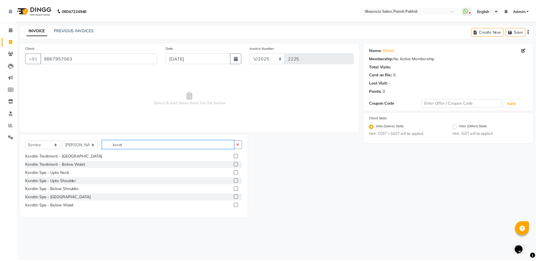
scroll to position [75, 0]
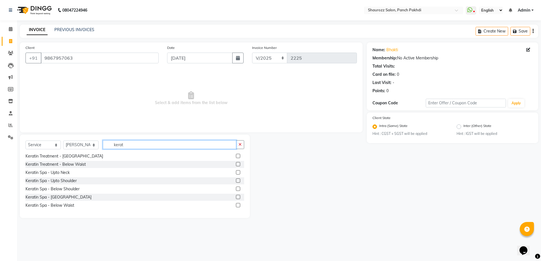
type input "kerat"
click at [236, 196] on label at bounding box center [238, 197] width 4 height 4
click at [236, 196] on input "checkbox" at bounding box center [238, 198] width 4 height 4
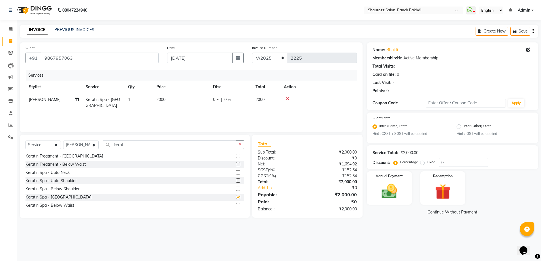
checkbox input "false"
drag, startPoint x: 403, startPoint y: 193, endPoint x: 394, endPoint y: 188, distance: 11.0
click at [397, 190] on div "Manual Payment" at bounding box center [389, 188] width 47 height 35
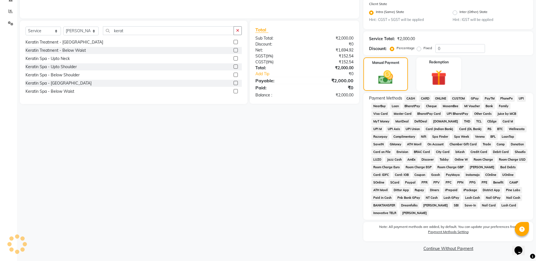
scroll to position [114, 0]
click at [476, 95] on span "GPay" at bounding box center [474, 98] width 12 height 7
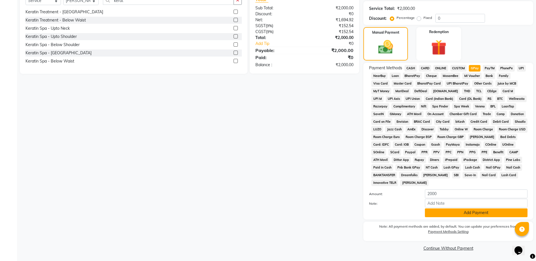
click at [459, 216] on button "Add Payment" at bounding box center [476, 213] width 103 height 9
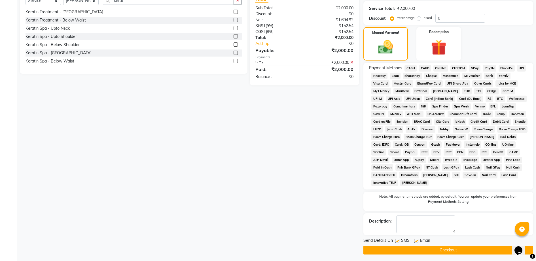
scroll to position [146, 0]
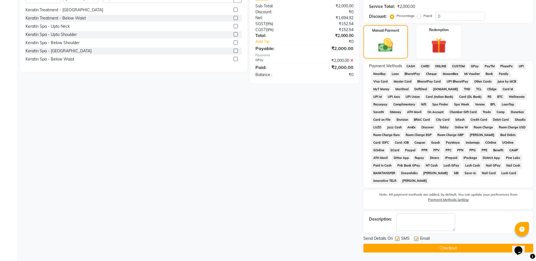
click at [457, 245] on button "Checkout" at bounding box center [448, 248] width 170 height 9
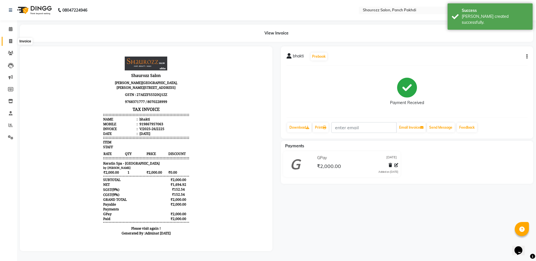
click at [13, 41] on span at bounding box center [11, 41] width 10 height 7
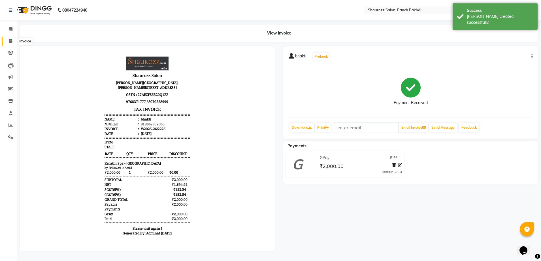
select select "485"
select select "service"
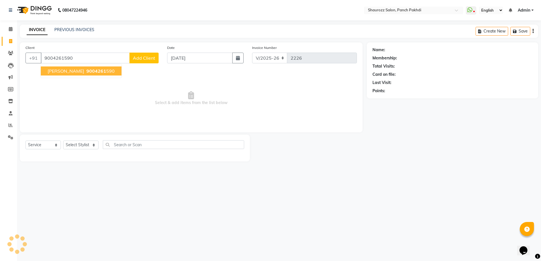
type input "9004261590"
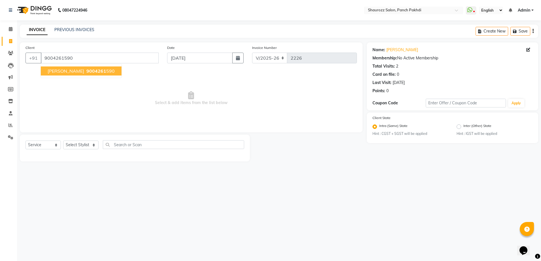
click at [54, 65] on ngb-typeahead-window "[PERSON_NAME] 9004261 590" at bounding box center [81, 71] width 81 height 14
click at [85, 71] on ngb-highlight "9004261 590" at bounding box center [99, 71] width 29 height 6
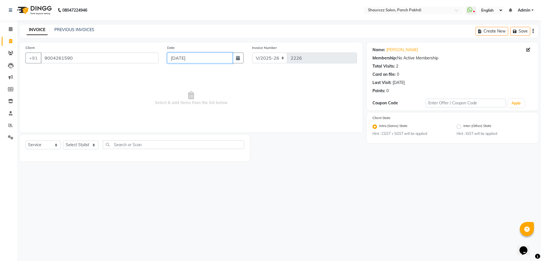
click at [209, 58] on input "[DATE]" at bounding box center [199, 58] width 65 height 11
select select "9"
select select "2025"
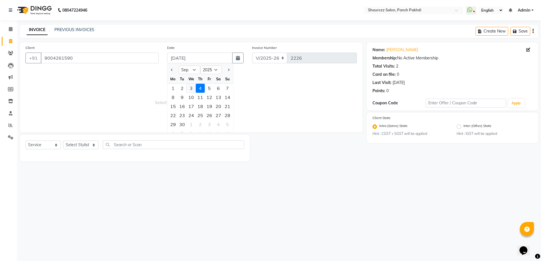
drag, startPoint x: 192, startPoint y: 89, endPoint x: 159, endPoint y: 100, distance: 34.1
click at [191, 89] on div "3" at bounding box center [191, 88] width 9 height 9
type input "[DATE]"
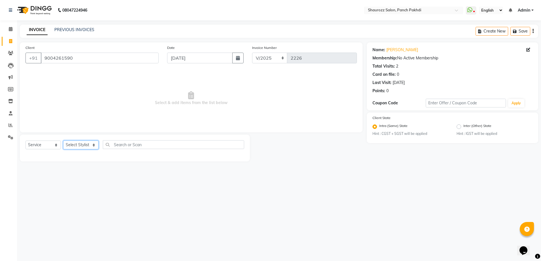
click at [74, 145] on select "Select Stylist [PERSON_NAME] [PERSON_NAME] [PERSON_NAME] [PERSON_NAME] Salon Sa…" at bounding box center [80, 145] width 35 height 9
select select "7276"
click at [63, 141] on select "Select Stylist [PERSON_NAME] [PERSON_NAME] [PERSON_NAME] [PERSON_NAME] Salon Sa…" at bounding box center [80, 145] width 35 height 9
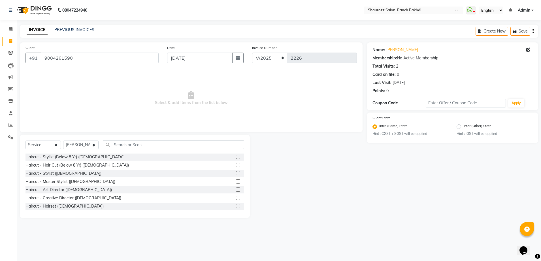
click at [136, 150] on div "Select Service Product Membership Package Voucher Prepaid Gift Card Select Styl…" at bounding box center [134, 146] width 219 height 13
click at [139, 147] on input "text" at bounding box center [173, 144] width 141 height 9
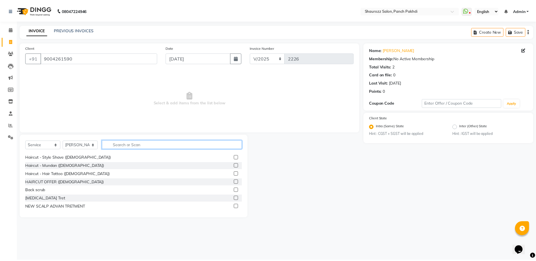
scroll to position [71, 0]
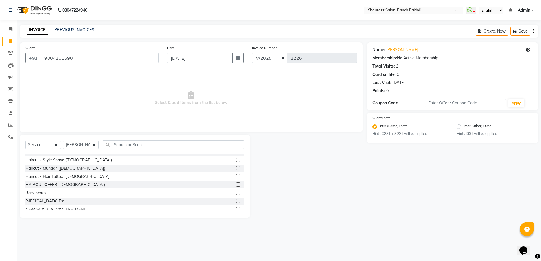
click at [236, 184] on label at bounding box center [238, 185] width 4 height 4
click at [236, 184] on input "checkbox" at bounding box center [238, 185] width 4 height 4
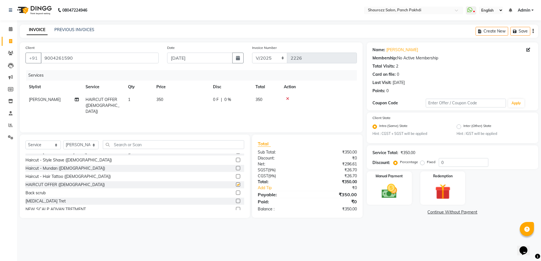
checkbox input "false"
click at [173, 96] on td "350" at bounding box center [181, 105] width 57 height 25
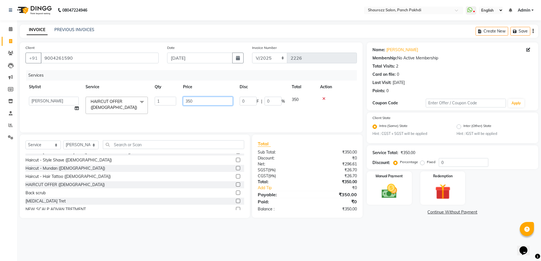
click at [200, 104] on input "350" at bounding box center [208, 101] width 50 height 9
type input "3"
type input "826"
click at [218, 76] on div "Services" at bounding box center [193, 75] width 335 height 10
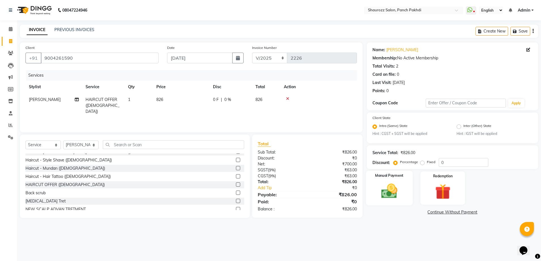
click at [402, 197] on img at bounding box center [389, 191] width 26 height 19
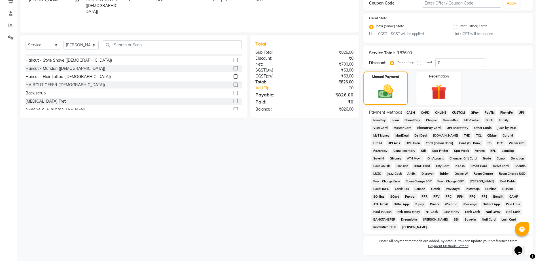
scroll to position [114, 0]
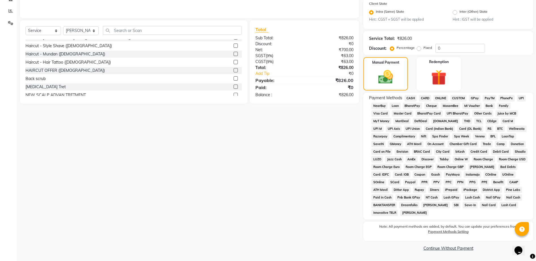
click at [477, 99] on span "GPay" at bounding box center [474, 98] width 12 height 7
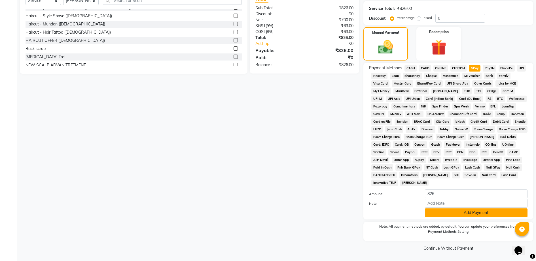
click at [464, 214] on button "Add Payment" at bounding box center [476, 213] width 103 height 9
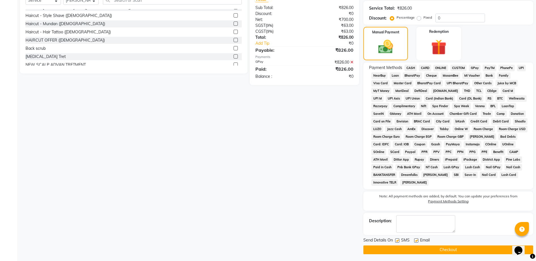
scroll to position [146, 0]
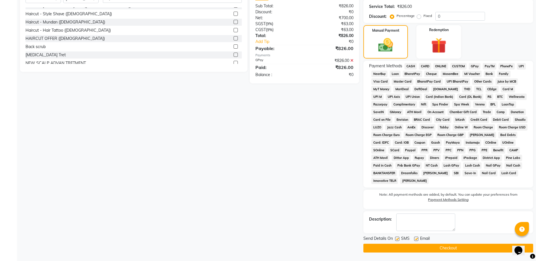
click at [453, 247] on button "Checkout" at bounding box center [448, 248] width 170 height 9
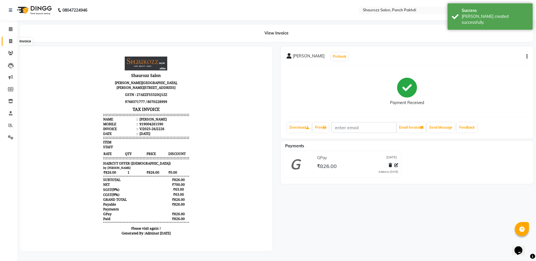
click at [11, 43] on icon at bounding box center [10, 41] width 3 height 4
select select "service"
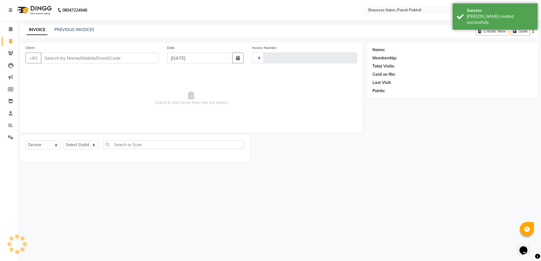
type input "2227"
select select "485"
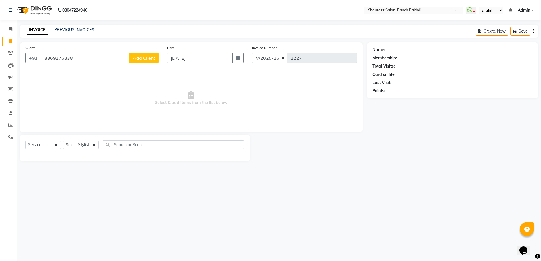
type input "8369276838"
drag, startPoint x: 105, startPoint y: 89, endPoint x: 114, endPoint y: 78, distance: 13.8
click at [109, 87] on span "Select & add items from the list below" at bounding box center [190, 98] width 331 height 57
click at [156, 53] on button "Add Client" at bounding box center [143, 58] width 29 height 11
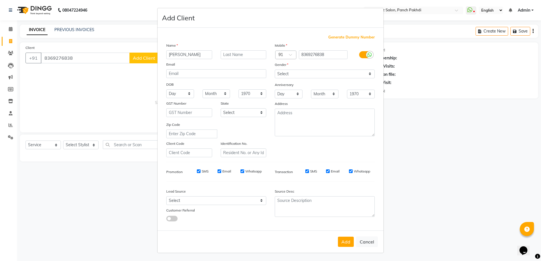
type input "[PERSON_NAME]"
click at [291, 75] on select "Select [DEMOGRAPHIC_DATA] [DEMOGRAPHIC_DATA] Other Prefer Not To Say" at bounding box center [325, 74] width 100 height 9
select select "[DEMOGRAPHIC_DATA]"
click at [275, 70] on select "Select [DEMOGRAPHIC_DATA] [DEMOGRAPHIC_DATA] Other Prefer Not To Say" at bounding box center [325, 74] width 100 height 9
click at [343, 241] on button "Add" at bounding box center [346, 242] width 16 height 10
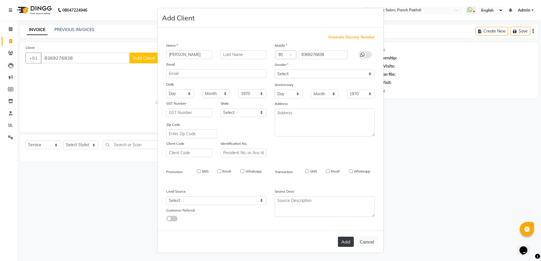
select select
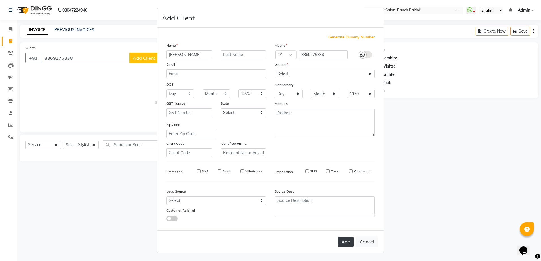
select select
checkbox input "false"
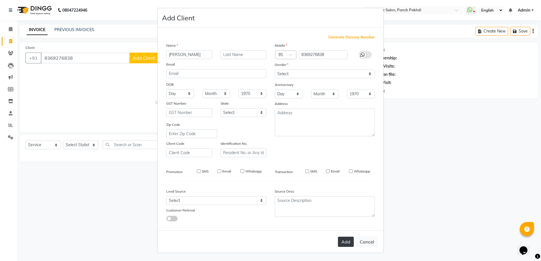
checkbox input "false"
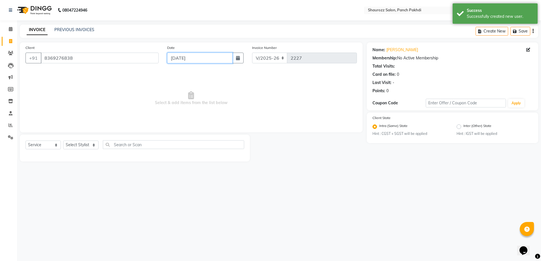
click at [198, 58] on input "[DATE]" at bounding box center [199, 58] width 65 height 11
select select "9"
select select "2025"
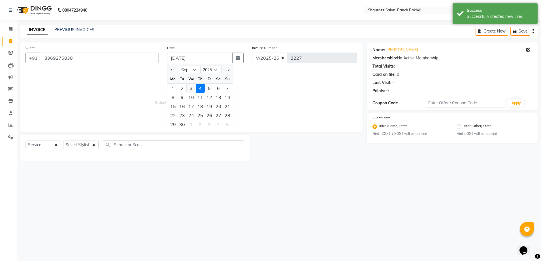
click at [193, 91] on div "3" at bounding box center [191, 88] width 9 height 9
type input "[DATE]"
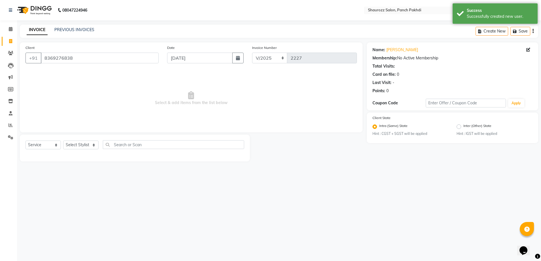
click at [72, 150] on div "Select Service Product Membership Package Voucher Prepaid Gift Card Select Styl…" at bounding box center [134, 146] width 219 height 13
click at [82, 144] on select "Select Stylist [PERSON_NAME] [PERSON_NAME] [PERSON_NAME] [PERSON_NAME] Salon Sa…" at bounding box center [80, 145] width 35 height 9
select select "14040"
click at [63, 141] on select "Select Stylist [PERSON_NAME] [PERSON_NAME] [PERSON_NAME] [PERSON_NAME] Salon Sa…" at bounding box center [80, 145] width 35 height 9
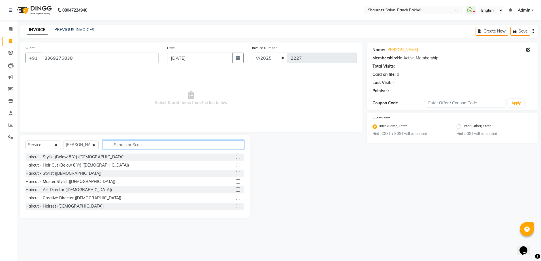
drag, startPoint x: 142, startPoint y: 145, endPoint x: 145, endPoint y: 142, distance: 4.2
click at [145, 142] on input "text" at bounding box center [173, 144] width 141 height 9
type input "haircut"
drag, startPoint x: 233, startPoint y: 171, endPoint x: 180, endPoint y: 154, distance: 56.3
click at [236, 171] on label at bounding box center [238, 173] width 4 height 4
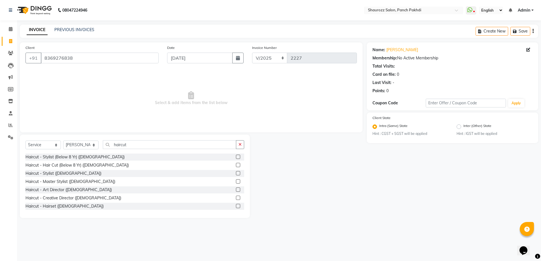
click at [236, 172] on input "checkbox" at bounding box center [238, 174] width 4 height 4
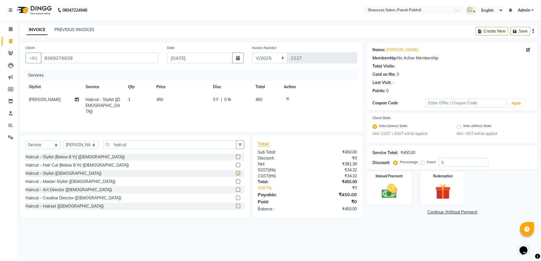
checkbox input "false"
click at [162, 141] on input "haircut" at bounding box center [169, 144] width 133 height 9
type input "h"
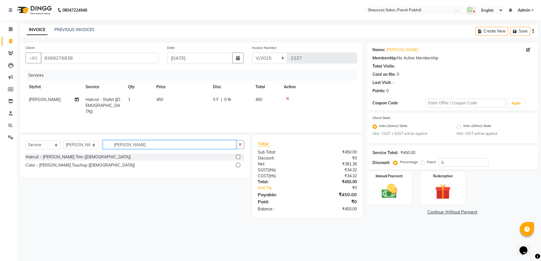
type input "[PERSON_NAME]"
click at [237, 157] on label at bounding box center [238, 157] width 4 height 4
click at [237, 157] on input "checkbox" at bounding box center [238, 158] width 4 height 4
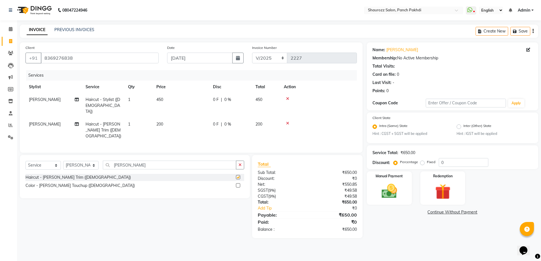
checkbox input "false"
click at [152, 161] on input "[PERSON_NAME]" at bounding box center [169, 165] width 133 height 9
type input "b"
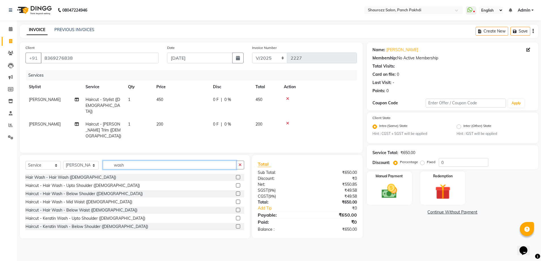
type input "wash"
click at [236, 192] on label at bounding box center [238, 194] width 4 height 4
click at [236, 192] on input "checkbox" at bounding box center [238, 194] width 4 height 4
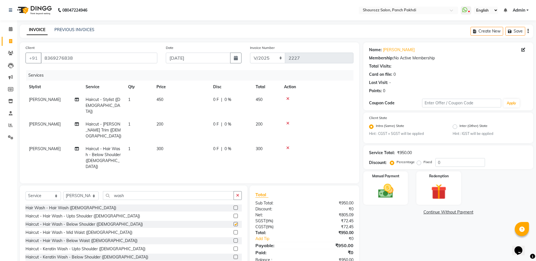
checkbox input "false"
drag, startPoint x: 161, startPoint y: 141, endPoint x: 165, endPoint y: 140, distance: 4.1
click at [163, 143] on td "300" at bounding box center [181, 158] width 57 height 31
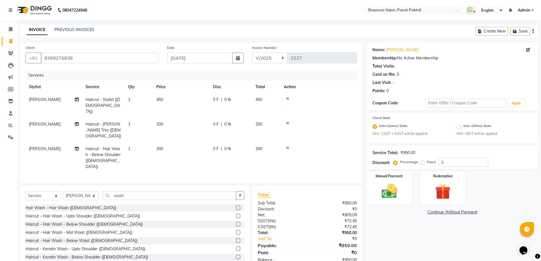
select select "14040"
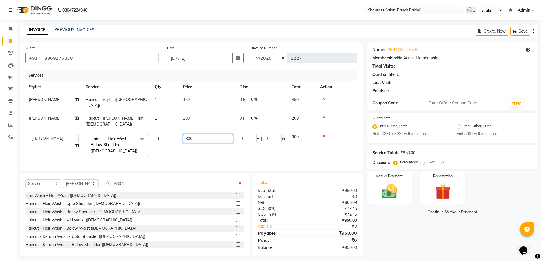
click at [212, 132] on td "300" at bounding box center [208, 146] width 57 height 30
click at [216, 134] on input "300" at bounding box center [208, 138] width 50 height 9
type input "350"
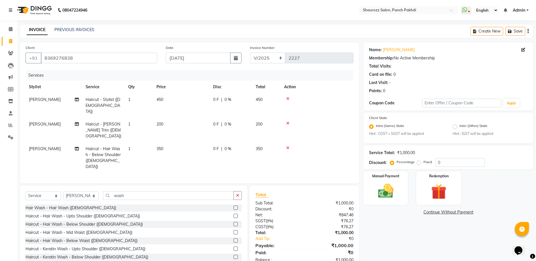
click at [222, 118] on tr "[PERSON_NAME] Haircut - [PERSON_NAME] Trim ([DEMOGRAPHIC_DATA]) 1 200 0 F | 0 %…" at bounding box center [189, 130] width 328 height 25
click at [164, 100] on td "450" at bounding box center [181, 105] width 57 height 25
select select "14040"
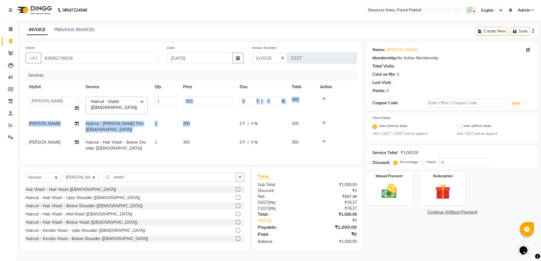
drag, startPoint x: 229, startPoint y: 116, endPoint x: 233, endPoint y: 112, distance: 4.6
click at [233, 112] on tbody "[PERSON_NAME] [PERSON_NAME] [PERSON_NAME] [PERSON_NAME] Salon Samseer siddhi [P…" at bounding box center [190, 123] width 331 height 61
click at [336, 109] on td at bounding box center [337, 105] width 40 height 24
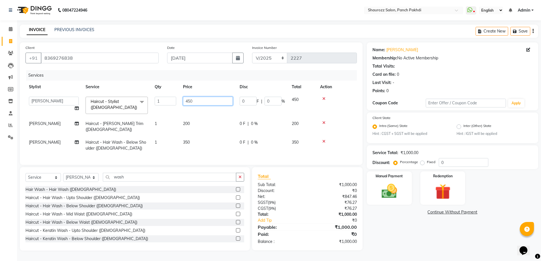
click at [209, 101] on input "450" at bounding box center [208, 101] width 50 height 9
type input "4"
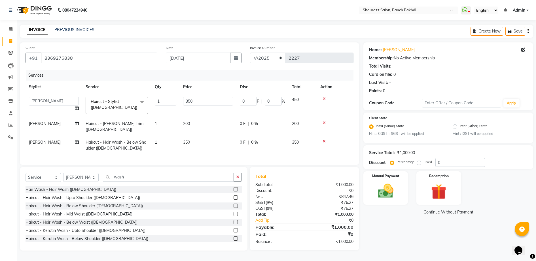
drag, startPoint x: 225, startPoint y: 90, endPoint x: 212, endPoint y: 90, distance: 12.2
click at [225, 88] on tr "Stylist Service Qty Price Disc Total Action" at bounding box center [189, 87] width 328 height 13
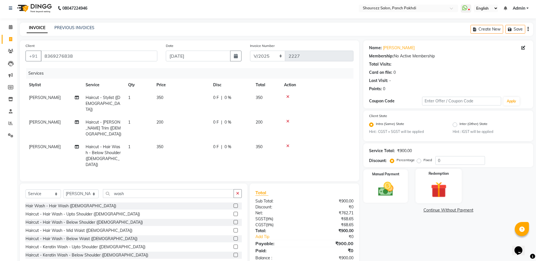
scroll to position [4, 0]
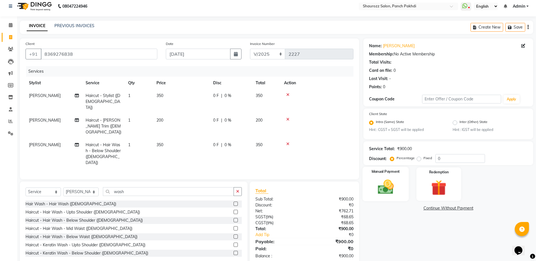
click at [375, 195] on img at bounding box center [385, 187] width 26 height 18
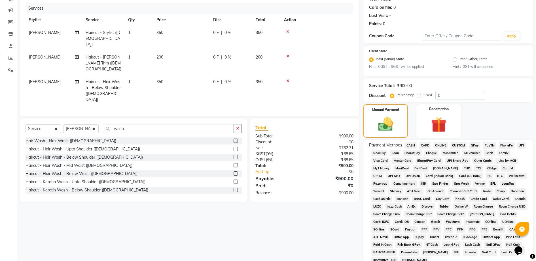
scroll to position [75, 0]
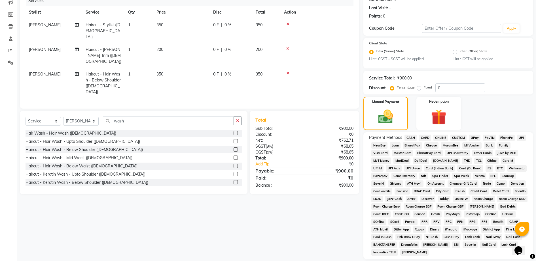
click at [474, 138] on span "GPay" at bounding box center [474, 138] width 12 height 7
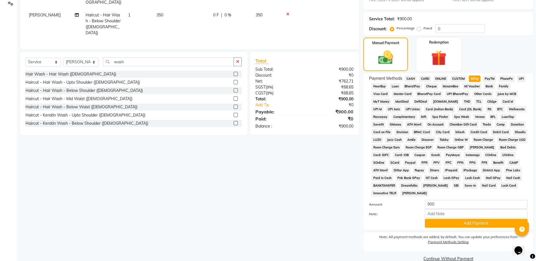
scroll to position [144, 0]
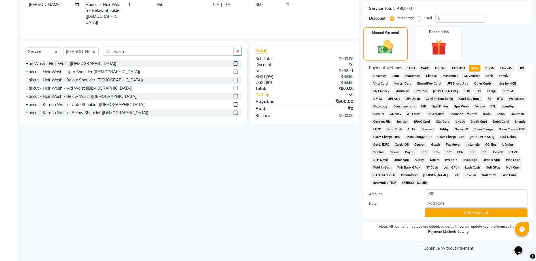
click at [469, 220] on div "Payment Methods CASH CARD ONLINE CUSTOM GPay PayTM PhonePe UPI NearBuy Loan Bha…" at bounding box center [448, 141] width 170 height 157
click at [468, 215] on button "Add Payment" at bounding box center [476, 213] width 103 height 9
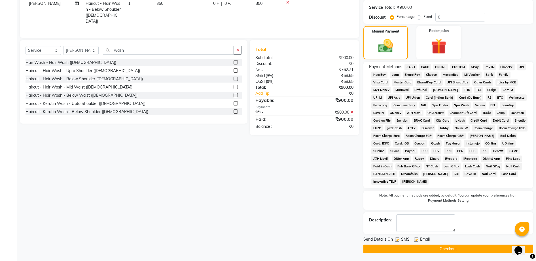
scroll to position [146, 0]
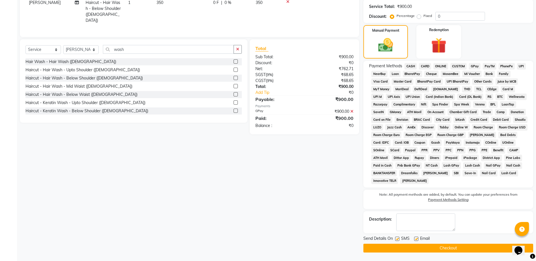
click at [465, 249] on button "Checkout" at bounding box center [448, 248] width 170 height 9
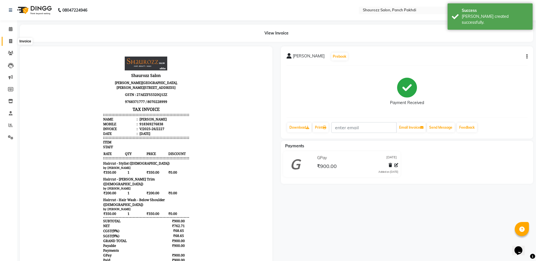
click at [8, 41] on span at bounding box center [11, 41] width 10 height 7
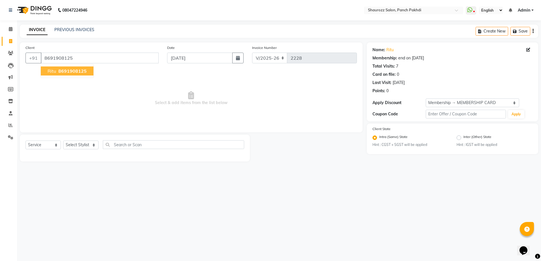
drag, startPoint x: 76, startPoint y: 73, endPoint x: 85, endPoint y: 69, distance: 9.5
click at [76, 73] on span "8691908125" at bounding box center [72, 71] width 28 height 6
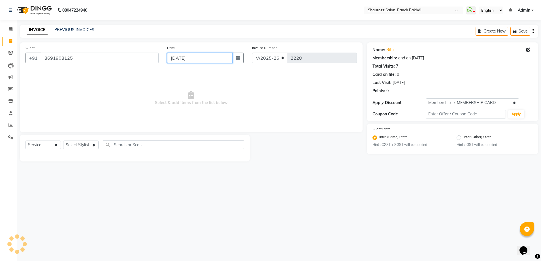
click at [189, 54] on input "[DATE]" at bounding box center [199, 58] width 65 height 11
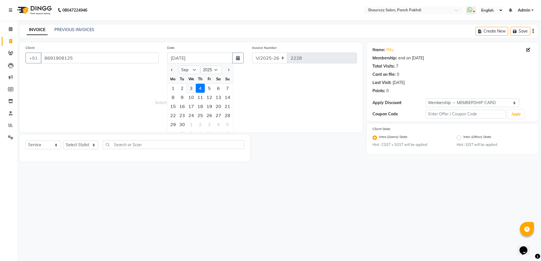
click at [187, 88] on div "3" at bounding box center [191, 88] width 9 height 9
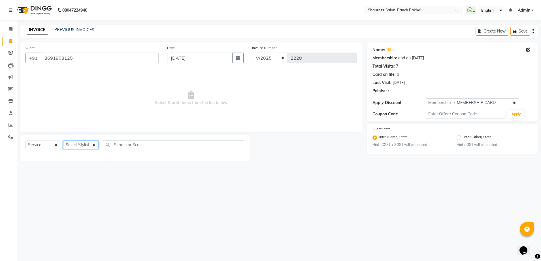
click at [83, 145] on select "Select Stylist [PERSON_NAME] [PERSON_NAME] [PERSON_NAME] [PERSON_NAME] Salon Sa…" at bounding box center [80, 145] width 35 height 9
click at [63, 141] on select "Select Stylist [PERSON_NAME] [PERSON_NAME] [PERSON_NAME] [PERSON_NAME] Salon Sa…" at bounding box center [80, 145] width 35 height 9
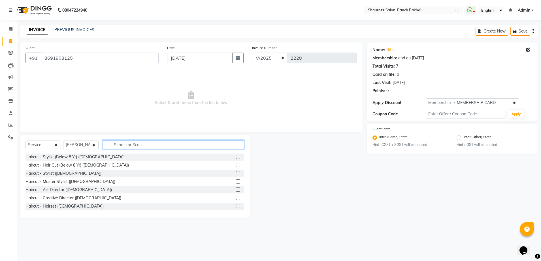
click at [136, 147] on input "text" at bounding box center [173, 144] width 141 height 9
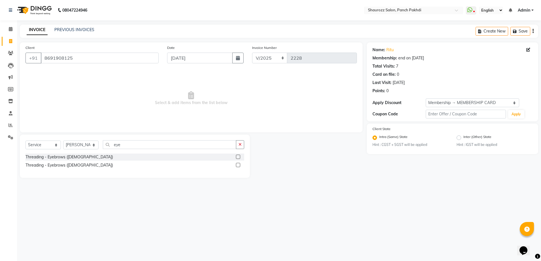
click at [238, 167] on div at bounding box center [238, 166] width 4 height 6
click at [239, 165] on label at bounding box center [238, 165] width 4 height 4
click at [239, 165] on input "checkbox" at bounding box center [238, 166] width 4 height 4
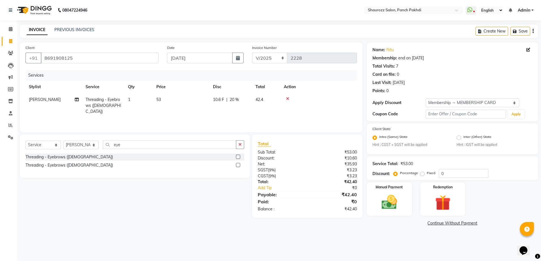
drag, startPoint x: 173, startPoint y: 95, endPoint x: 179, endPoint y: 96, distance: 5.7
click at [178, 96] on td "53" at bounding box center [181, 105] width 57 height 25
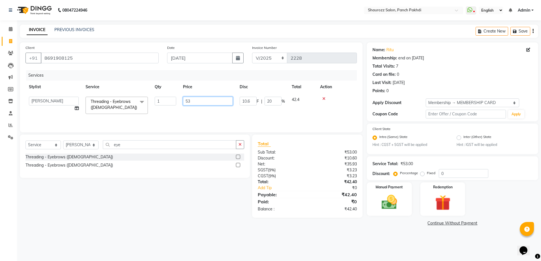
click at [221, 101] on input "53" at bounding box center [208, 101] width 50 height 9
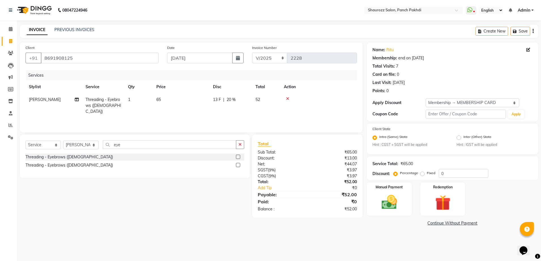
click at [213, 74] on div "Services" at bounding box center [193, 75] width 335 height 10
click at [446, 105] on select "Select Membership → MEMBERSHIP CARD" at bounding box center [472, 103] width 93 height 9
click at [426, 99] on select "Select Membership → MEMBERSHIP CARD" at bounding box center [472, 103] width 93 height 9
drag, startPoint x: 169, startPoint y: 143, endPoint x: 172, endPoint y: 148, distance: 5.8
click at [169, 144] on input "eye" at bounding box center [169, 144] width 133 height 9
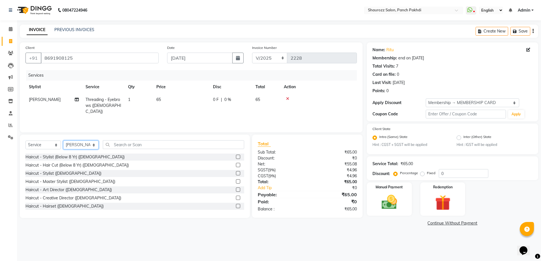
click at [86, 148] on select "Select Stylist [PERSON_NAME] [PERSON_NAME] [PERSON_NAME] [PERSON_NAME] Salon Sa…" at bounding box center [80, 145] width 35 height 9
click at [63, 141] on select "Select Stylist [PERSON_NAME] [PERSON_NAME] [PERSON_NAME] [PERSON_NAME] Salon Sa…" at bounding box center [80, 145] width 35 height 9
click at [168, 140] on div "Select Service Product Membership Package Voucher Prepaid Gift Card Select Styl…" at bounding box center [135, 177] width 230 height 84
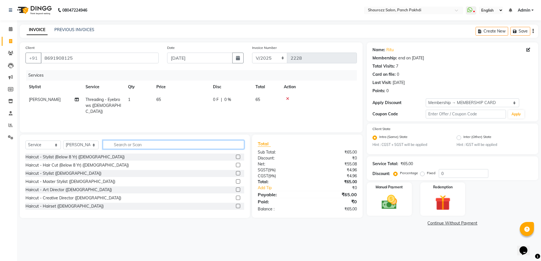
click at [167, 144] on input "text" at bounding box center [173, 144] width 141 height 9
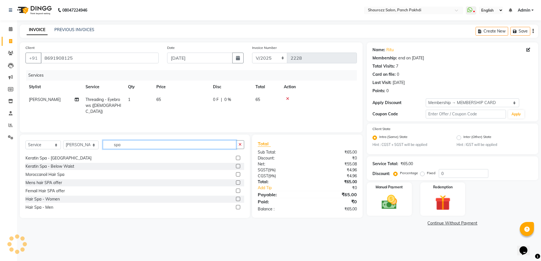
scroll to position [108, 0]
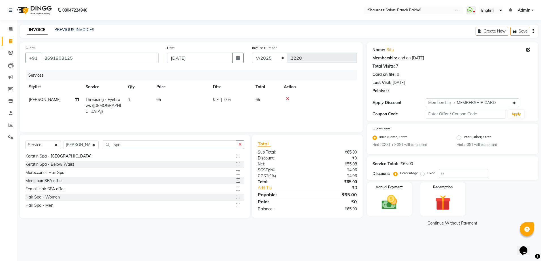
click at [236, 198] on label at bounding box center [238, 197] width 4 height 4
click at [236, 198] on input "checkbox" at bounding box center [238, 198] width 4 height 4
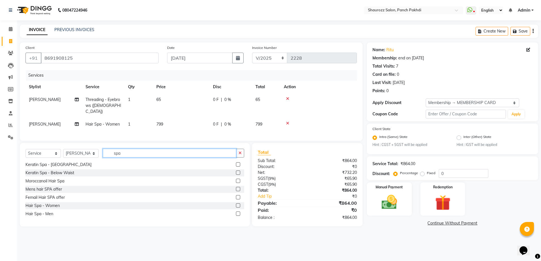
click at [160, 152] on input "spa" at bounding box center [169, 153] width 133 height 9
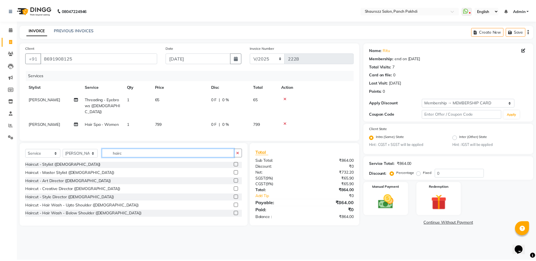
scroll to position [124, 0]
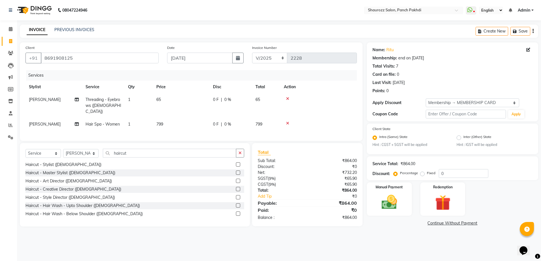
click at [236, 172] on div at bounding box center [240, 173] width 8 height 7
click at [236, 165] on label at bounding box center [238, 165] width 4 height 4
click at [236, 165] on input "checkbox" at bounding box center [238, 165] width 4 height 4
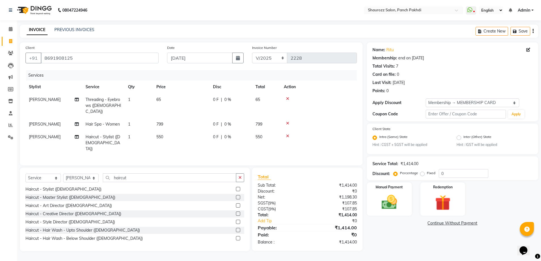
click at [163, 122] on span "799" at bounding box center [159, 124] width 7 height 5
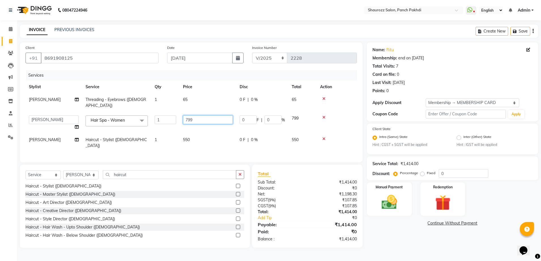
click at [193, 116] on input "799" at bounding box center [208, 120] width 50 height 9
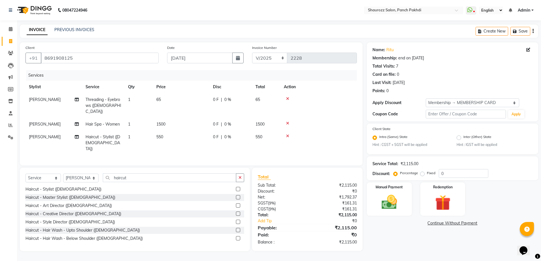
click at [199, 107] on tbody "[PERSON_NAME] Threading - Eyebrows ([DEMOGRAPHIC_DATA]) 1 65 0 F | 0 % 65 [PERS…" at bounding box center [190, 124] width 331 height 62
click at [176, 135] on td "550" at bounding box center [181, 143] width 57 height 25
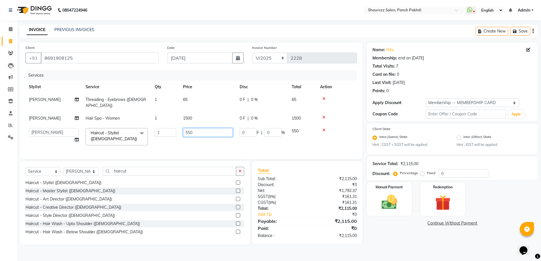
click at [208, 128] on input "550" at bounding box center [208, 132] width 50 height 9
click at [218, 101] on tr "[PERSON_NAME] Threading - Eyebrows ([DEMOGRAPHIC_DATA]) 1 65 0 F | 0 % 65" at bounding box center [190, 102] width 331 height 19
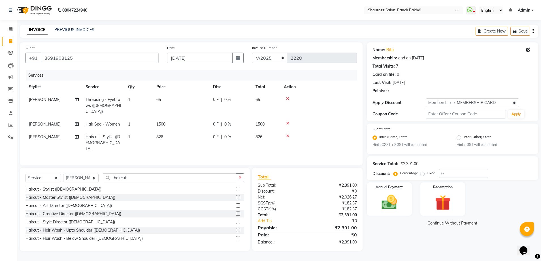
click at [168, 133] on td "826" at bounding box center [181, 143] width 57 height 25
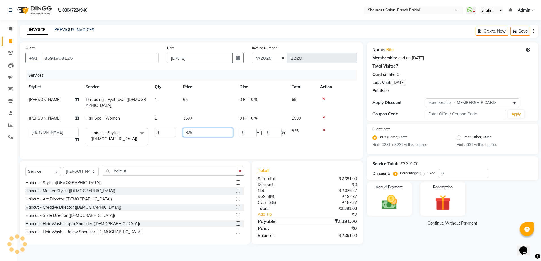
click at [220, 128] on input "826" at bounding box center [208, 132] width 50 height 9
click at [226, 112] on tr "[PERSON_NAME] Hair Spa - Women 1 1500 0 F | 0 % 1500" at bounding box center [190, 118] width 331 height 13
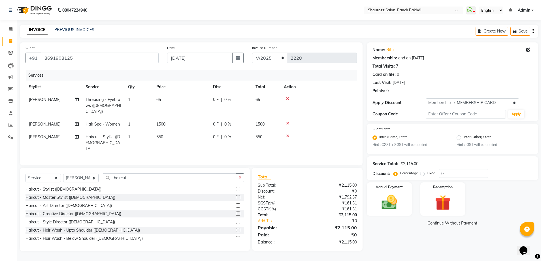
click at [167, 133] on td "550" at bounding box center [181, 143] width 57 height 25
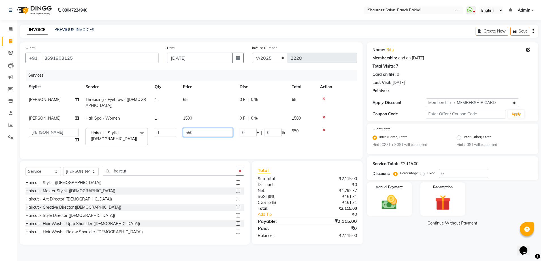
click at [200, 128] on input "550" at bounding box center [208, 132] width 50 height 9
click at [206, 110] on tbody "[PERSON_NAME] Threading - Eyebrows ([DEMOGRAPHIC_DATA]) 1 65 0 F | 0 % 65 [PERS…" at bounding box center [190, 121] width 331 height 56
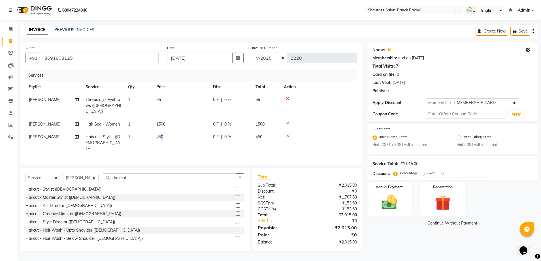
drag, startPoint x: 163, startPoint y: 133, endPoint x: 167, endPoint y: 133, distance: 4.2
click at [165, 133] on td "450" at bounding box center [181, 143] width 57 height 25
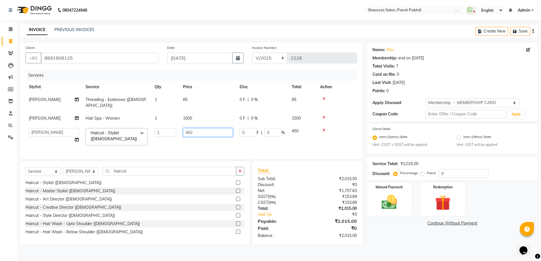
click at [210, 129] on input "450" at bounding box center [208, 132] width 50 height 9
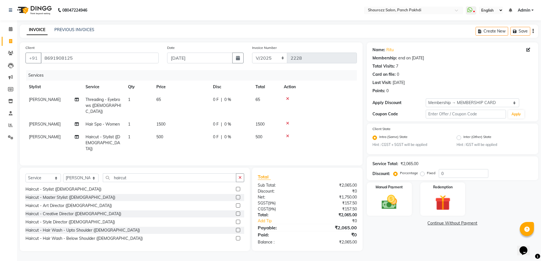
click at [220, 99] on tr "[PERSON_NAME] Threading - Eyebrows ([DEMOGRAPHIC_DATA]) 1 65 0 F | 0 % 65" at bounding box center [190, 105] width 331 height 25
click at [390, 203] on img at bounding box center [389, 202] width 26 height 19
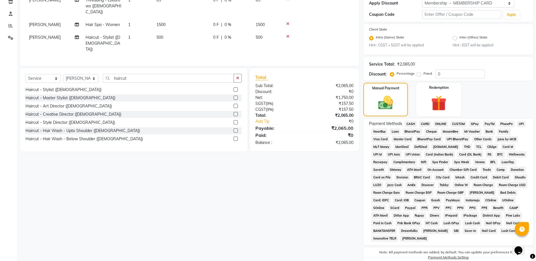
scroll to position [125, 0]
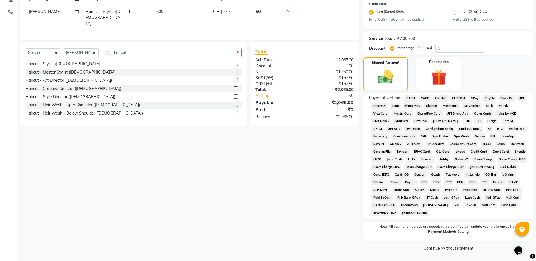
click at [408, 101] on span "CASH" at bounding box center [410, 98] width 12 height 7
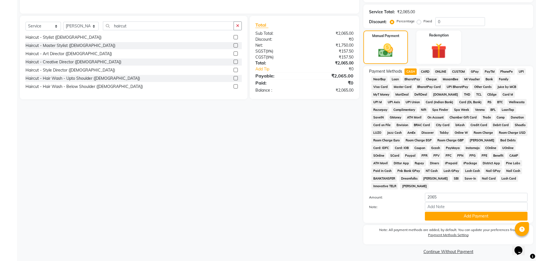
scroll to position [156, 0]
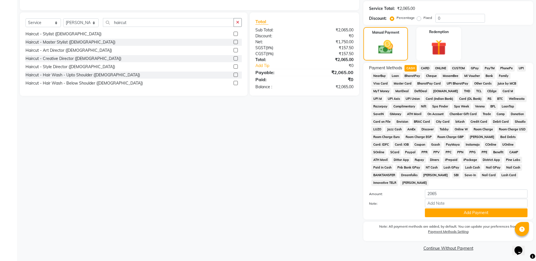
click at [468, 220] on div "Payment Methods CASH CARD ONLINE CUSTOM GPay PayTM PhonePe UPI NearBuy Loan Bha…" at bounding box center [448, 141] width 170 height 157
click at [468, 216] on button "Add Payment" at bounding box center [476, 213] width 103 height 9
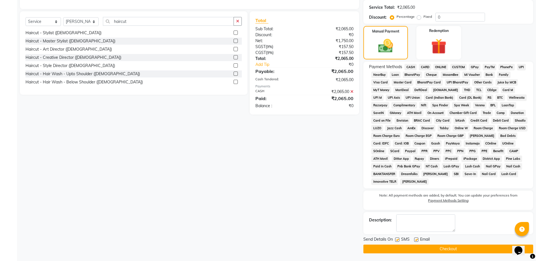
scroll to position [157, 0]
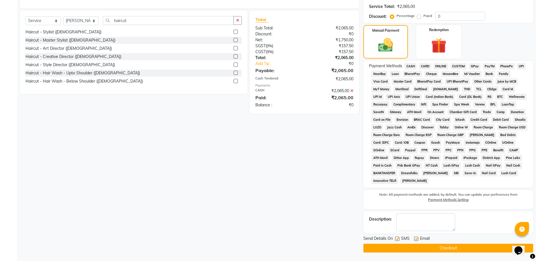
click at [457, 244] on div "Send Details On SMS Email Checkout" at bounding box center [448, 244] width 170 height 17
click at [456, 244] on button "Checkout" at bounding box center [448, 248] width 170 height 9
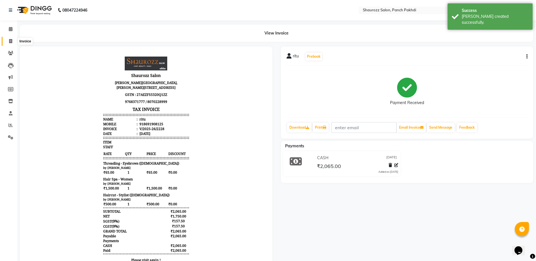
click at [12, 43] on span at bounding box center [11, 41] width 10 height 7
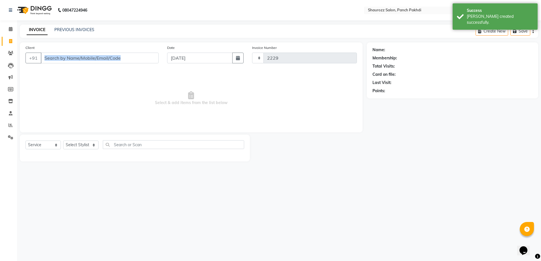
drag, startPoint x: 169, startPoint y: 43, endPoint x: 146, endPoint y: 55, distance: 25.6
click at [154, 54] on div "Client +91 Date [DATE] Invoice Number 2229 Select & add items from the list bel…" at bounding box center [191, 87] width 343 height 90
click at [126, 57] on input "Client" at bounding box center [100, 58] width 118 height 11
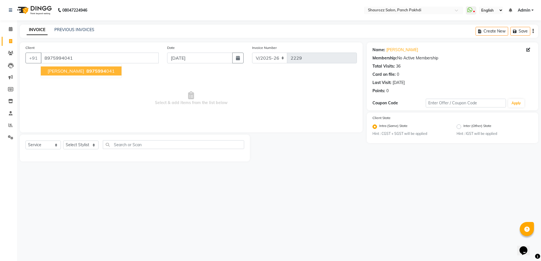
click at [114, 70] on ngb-highlight "8975994 041" at bounding box center [99, 71] width 29 height 6
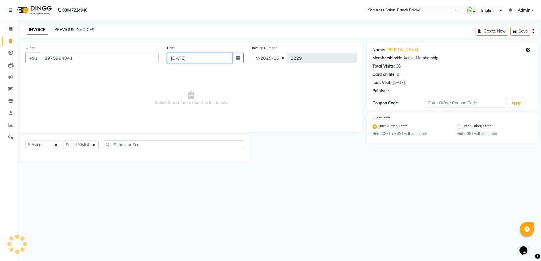
click at [198, 54] on input "[DATE]" at bounding box center [199, 58] width 65 height 11
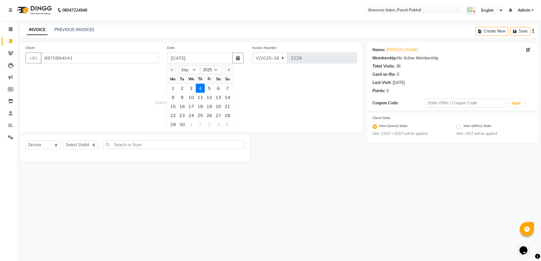
drag, startPoint x: 192, startPoint y: 89, endPoint x: 189, endPoint y: 90, distance: 3.9
click at [192, 89] on div "3" at bounding box center [191, 88] width 9 height 9
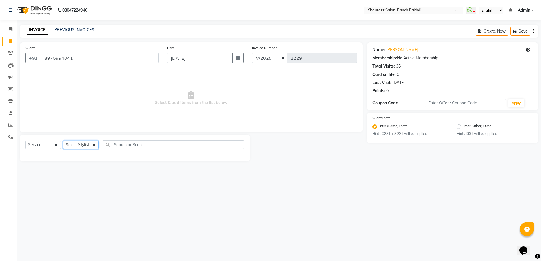
click at [86, 144] on select "Select Stylist [PERSON_NAME] [PERSON_NAME] [PERSON_NAME] [PERSON_NAME] Salon Sa…" at bounding box center [80, 145] width 35 height 9
click at [63, 141] on select "Select Stylist [PERSON_NAME] [PERSON_NAME] [PERSON_NAME] [PERSON_NAME] Salon Sa…" at bounding box center [80, 145] width 35 height 9
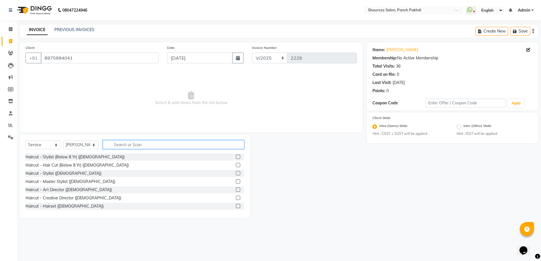
click at [140, 146] on input "text" at bounding box center [173, 144] width 141 height 9
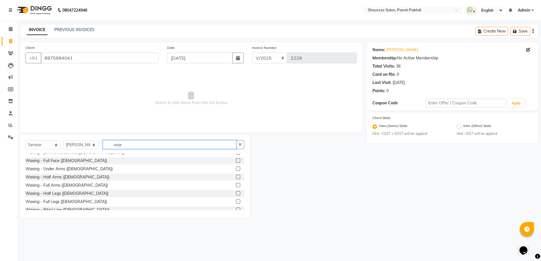
scroll to position [212, 0]
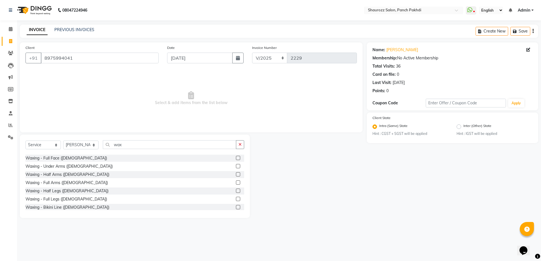
click at [236, 184] on label at bounding box center [238, 183] width 4 height 4
click at [236, 184] on input "checkbox" at bounding box center [238, 183] width 4 height 4
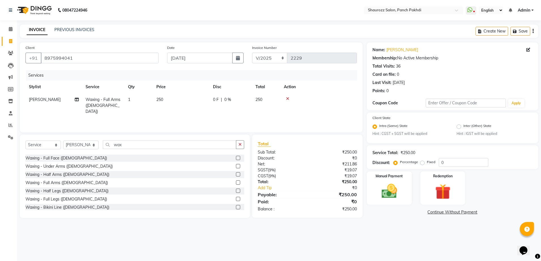
drag, startPoint x: 133, startPoint y: 139, endPoint x: 136, endPoint y: 142, distance: 3.8
click at [134, 140] on div "Select Service Product Membership Package Voucher Prepaid Gift Card Select Styl…" at bounding box center [135, 177] width 230 height 84
drag, startPoint x: 138, startPoint y: 145, endPoint x: 142, endPoint y: 148, distance: 5.3
click at [139, 145] on input "wax" at bounding box center [169, 144] width 133 height 9
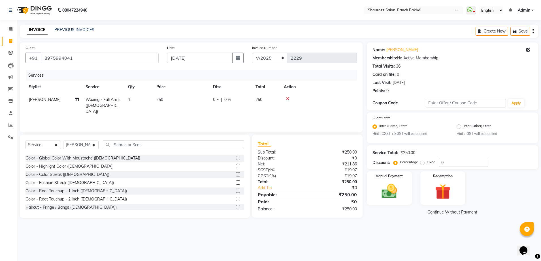
click at [166, 97] on td "250" at bounding box center [181, 105] width 57 height 25
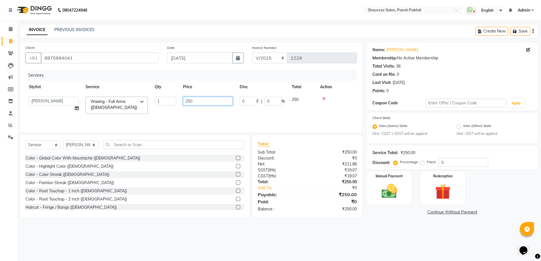
click at [195, 99] on input "250" at bounding box center [208, 101] width 50 height 9
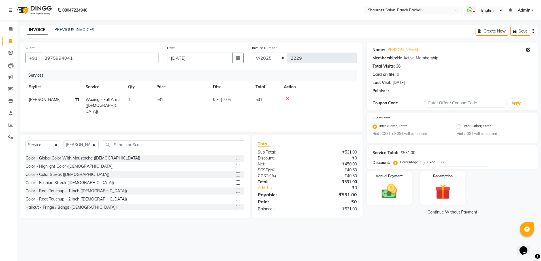
drag, startPoint x: 200, startPoint y: 91, endPoint x: 201, endPoint y: 94, distance: 3.4
click at [201, 91] on th "Price" at bounding box center [181, 87] width 57 height 13
click at [78, 145] on select "Select Stylist [PERSON_NAME] [PERSON_NAME] [PERSON_NAME] [PERSON_NAME] Salon Sa…" at bounding box center [80, 145] width 35 height 9
click at [63, 141] on select "Select Stylist [PERSON_NAME] [PERSON_NAME] [PERSON_NAME] [PERSON_NAME] Salon Sa…" at bounding box center [80, 145] width 35 height 9
click at [93, 139] on div "Select Service Product Membership Package Voucher Prepaid Gift Card Select Styl…" at bounding box center [135, 177] width 230 height 84
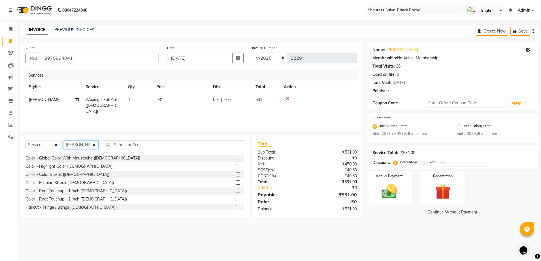
click at [93, 142] on select "Select Stylist [PERSON_NAME] [PERSON_NAME] [PERSON_NAME] [PERSON_NAME] Salon Sa…" at bounding box center [80, 145] width 35 height 9
click at [63, 141] on select "Select Stylist [PERSON_NAME] [PERSON_NAME] [PERSON_NAME] [PERSON_NAME] Salon Sa…" at bounding box center [80, 145] width 35 height 9
click at [141, 140] on div "Select Service Product Membership Package Voucher Prepaid Gift Card Select Styl…" at bounding box center [135, 177] width 230 height 84
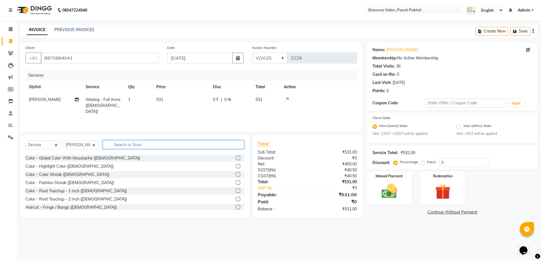
click at [137, 146] on input "text" at bounding box center [173, 144] width 141 height 9
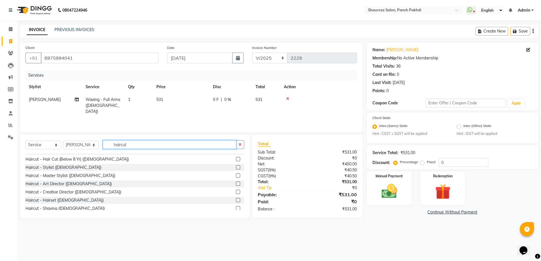
scroll to position [0, 0]
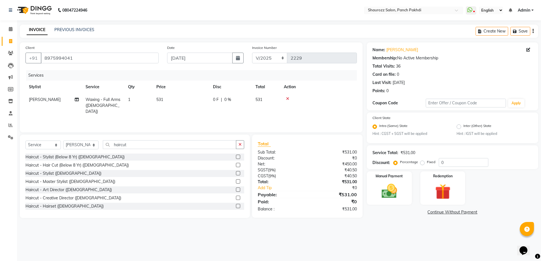
click at [236, 172] on label at bounding box center [238, 173] width 4 height 4
click at [236, 172] on input "checkbox" at bounding box center [238, 174] width 4 height 4
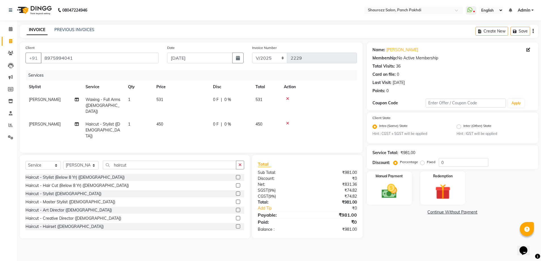
click at [163, 122] on td "450" at bounding box center [181, 130] width 57 height 25
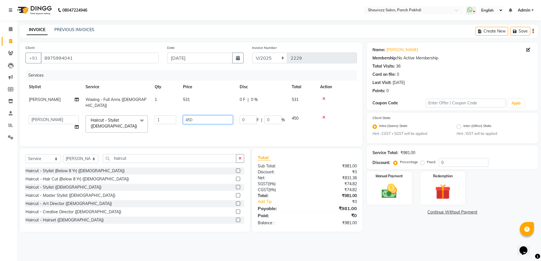
click at [202, 116] on input "450" at bounding box center [208, 120] width 50 height 9
drag, startPoint x: 208, startPoint y: 74, endPoint x: 209, endPoint y: 80, distance: 6.9
click at [208, 75] on div "Services" at bounding box center [193, 75] width 335 height 10
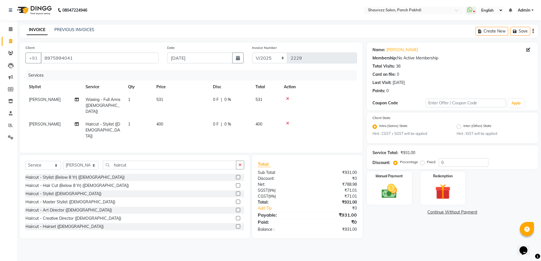
click at [148, 163] on div "Select Service Product Membership Package Voucher Prepaid Gift Card Select Styl…" at bounding box center [134, 167] width 219 height 13
click at [151, 161] on input "haircut" at bounding box center [169, 165] width 133 height 9
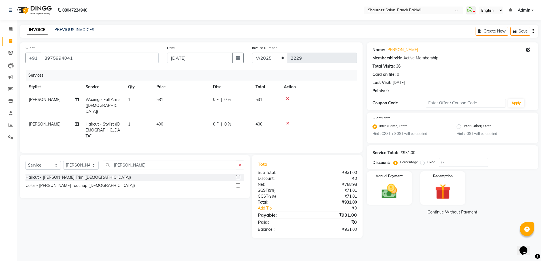
drag, startPoint x: 236, startPoint y: 170, endPoint x: 240, endPoint y: 174, distance: 5.7
click at [240, 174] on div at bounding box center [240, 177] width 8 height 7
click at [238, 175] on label at bounding box center [238, 177] width 4 height 4
click at [238, 176] on input "checkbox" at bounding box center [238, 178] width 4 height 4
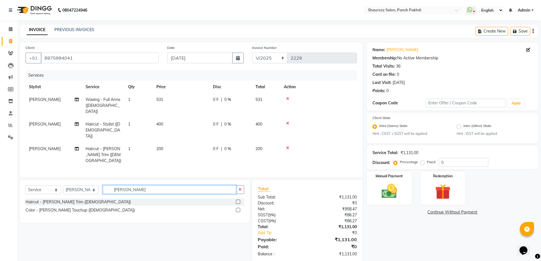
click at [137, 186] on input "[PERSON_NAME]" at bounding box center [169, 190] width 133 height 9
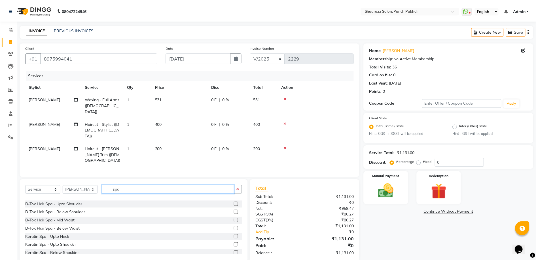
scroll to position [108, 0]
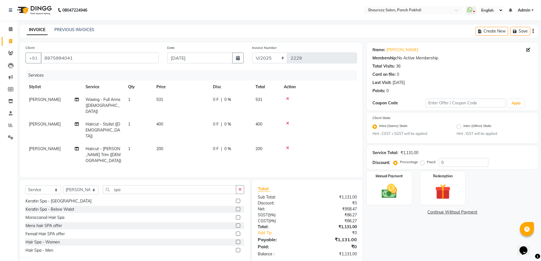
click at [236, 239] on div at bounding box center [240, 242] width 8 height 7
click at [236, 240] on label at bounding box center [238, 242] width 4 height 4
click at [236, 241] on input "checkbox" at bounding box center [238, 243] width 4 height 4
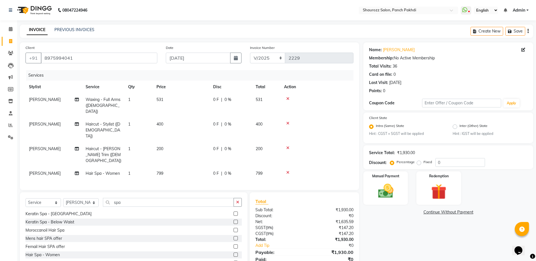
click at [159, 171] on span "799" at bounding box center [159, 173] width 7 height 5
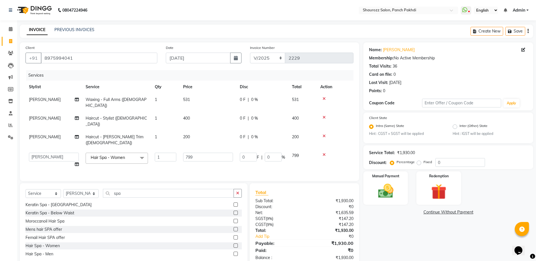
click at [199, 150] on td "799" at bounding box center [208, 161] width 57 height 22
click at [203, 153] on input "799" at bounding box center [208, 157] width 50 height 9
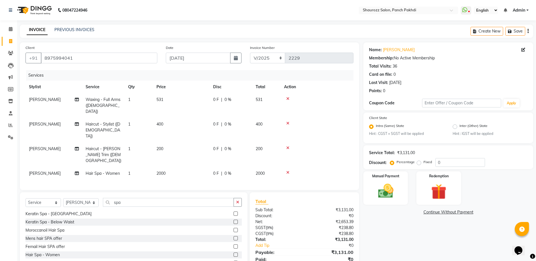
click at [225, 125] on tbody "[PERSON_NAME] Waxing - Full Arms ([DEMOGRAPHIC_DATA]) 1 531 0 F | 0 % 531 [PERS…" at bounding box center [189, 136] width 328 height 87
drag, startPoint x: 168, startPoint y: 156, endPoint x: 177, endPoint y: 156, distance: 9.3
click at [168, 167] on td "2000" at bounding box center [181, 173] width 57 height 13
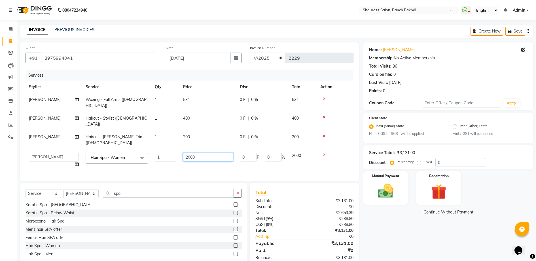
click at [208, 153] on input "2000" at bounding box center [208, 157] width 50 height 9
drag, startPoint x: 178, startPoint y: 129, endPoint x: 204, endPoint y: 127, distance: 26.4
click at [184, 129] on tbody "[PERSON_NAME] Waxing - Full Arms ([DEMOGRAPHIC_DATA]) 1 531 0 F | 0 % 531 [PERS…" at bounding box center [189, 132] width 328 height 78
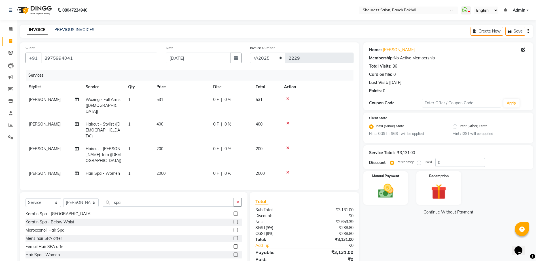
click at [172, 120] on td "400" at bounding box center [181, 130] width 57 height 25
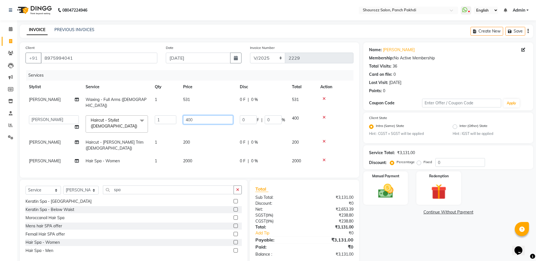
click at [212, 116] on input "400" at bounding box center [208, 120] width 50 height 9
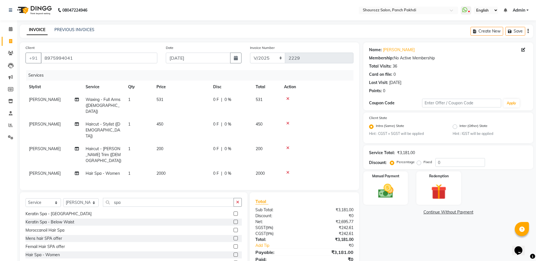
click at [132, 118] on td "1" at bounding box center [139, 130] width 28 height 25
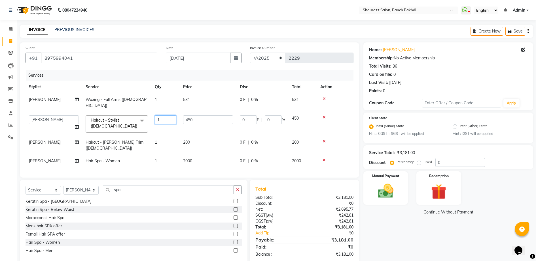
click at [158, 116] on input "1" at bounding box center [166, 120] width 22 height 9
click at [162, 116] on input "1" at bounding box center [166, 120] width 22 height 9
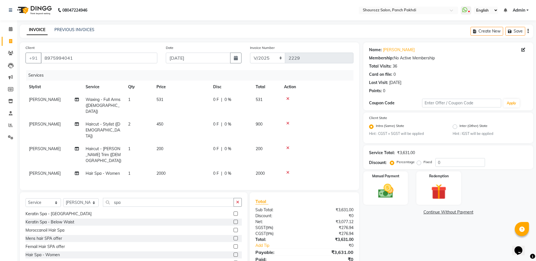
click at [213, 103] on tr "[PERSON_NAME] Waxing - Full Arms ([DEMOGRAPHIC_DATA]) 1 531 0 F | 0 % 531" at bounding box center [189, 105] width 328 height 25
click at [162, 122] on span "450" at bounding box center [159, 124] width 7 height 5
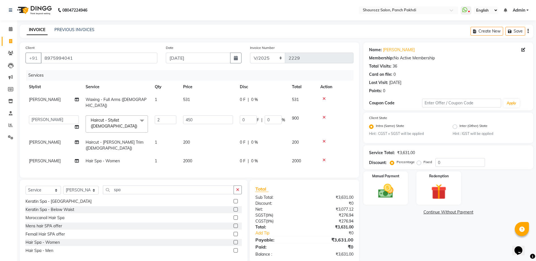
click at [205, 120] on td "450" at bounding box center [208, 124] width 57 height 24
click at [208, 117] on input "450" at bounding box center [208, 120] width 50 height 9
click at [204, 107] on tbody "[PERSON_NAME] - Full Arms ([DEMOGRAPHIC_DATA]) 1 531 0 F | 0 % 531 [PERSON_NAME…" at bounding box center [189, 130] width 328 height 74
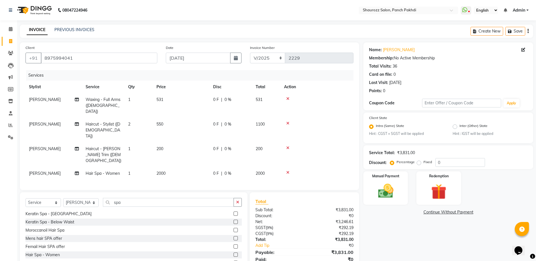
click at [167, 167] on td "2000" at bounding box center [181, 173] width 57 height 13
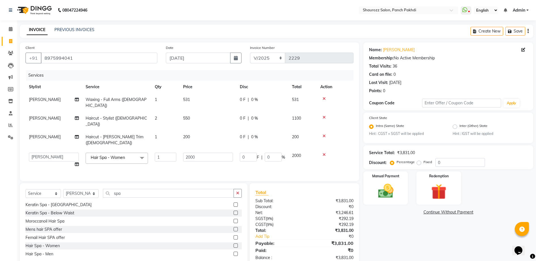
click at [190, 114] on td "550" at bounding box center [208, 121] width 57 height 19
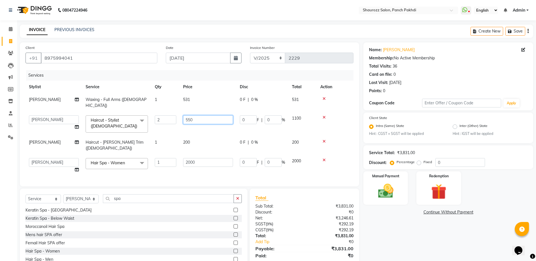
click at [208, 116] on input "550" at bounding box center [208, 120] width 50 height 9
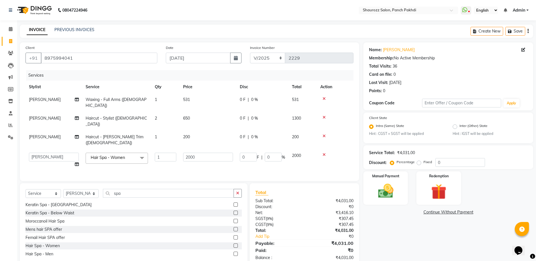
click at [213, 100] on td "531" at bounding box center [208, 102] width 57 height 19
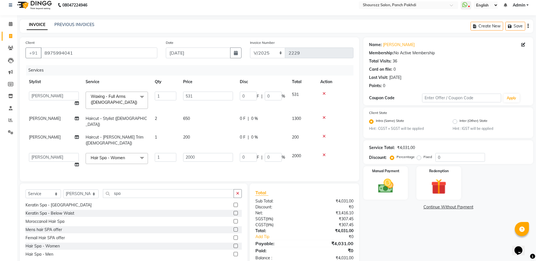
scroll to position [0, 0]
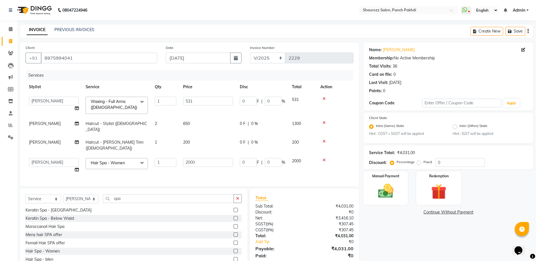
click at [196, 136] on td "200" at bounding box center [208, 145] width 57 height 19
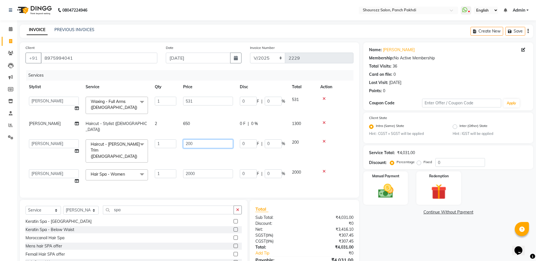
click at [221, 140] on input "200" at bounding box center [208, 144] width 50 height 9
click at [211, 126] on td "650" at bounding box center [208, 127] width 57 height 19
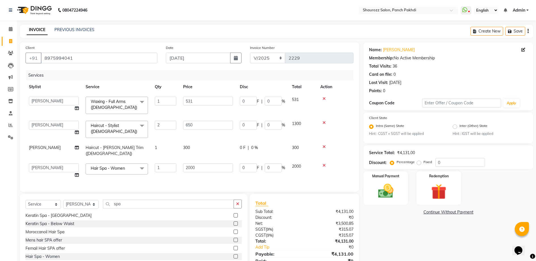
click at [193, 146] on td "300" at bounding box center [208, 151] width 57 height 19
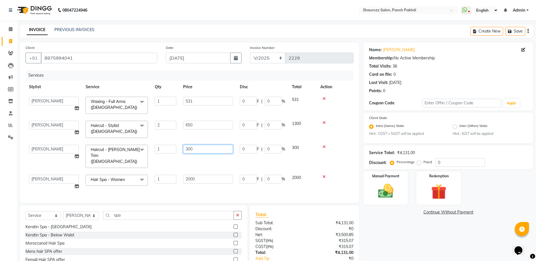
drag, startPoint x: 221, startPoint y: 142, endPoint x: 216, endPoint y: 146, distance: 6.5
click at [221, 142] on td "300" at bounding box center [208, 157] width 57 height 30
click at [215, 146] on input "300" at bounding box center [208, 149] width 50 height 9
click at [194, 161] on tbody "[PERSON_NAME] [PERSON_NAME] [PERSON_NAME] [PERSON_NAME] Salon Samseer siddhi [P…" at bounding box center [189, 143] width 328 height 100
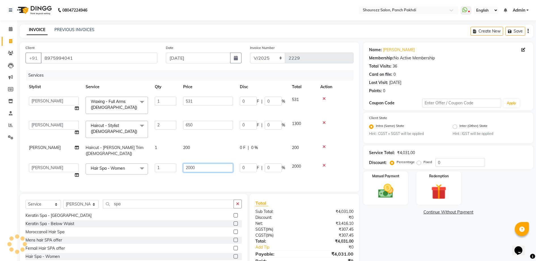
drag, startPoint x: 212, startPoint y: 161, endPoint x: 216, endPoint y: 150, distance: 12.3
click at [212, 164] on input "2000" at bounding box center [208, 168] width 50 height 9
click at [209, 138] on td "650" at bounding box center [208, 130] width 57 height 24
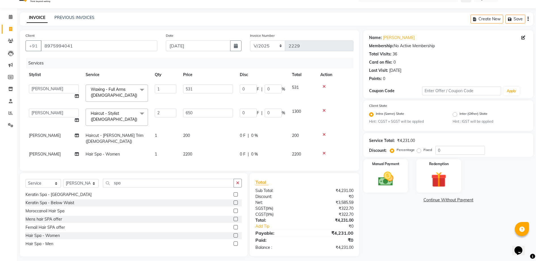
scroll to position [13, 0]
click at [205, 111] on input "650" at bounding box center [208, 112] width 50 height 9
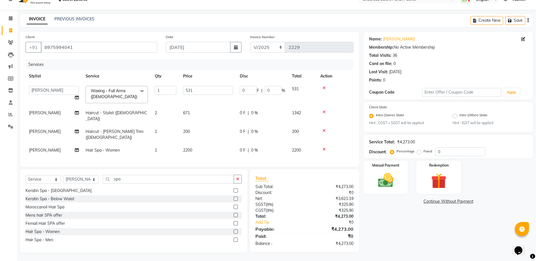
scroll to position [4, 0]
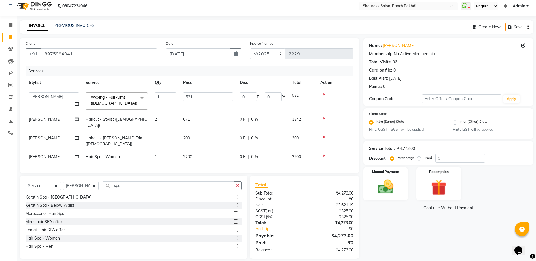
click at [221, 107] on tbody "[PERSON_NAME] [PERSON_NAME] [PERSON_NAME] [PERSON_NAME] Salon Samseer siddhi [P…" at bounding box center [189, 126] width 328 height 74
click at [193, 118] on td "671" at bounding box center [208, 122] width 57 height 19
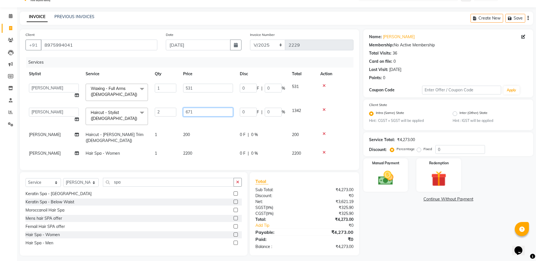
click at [214, 113] on input "671" at bounding box center [208, 112] width 50 height 9
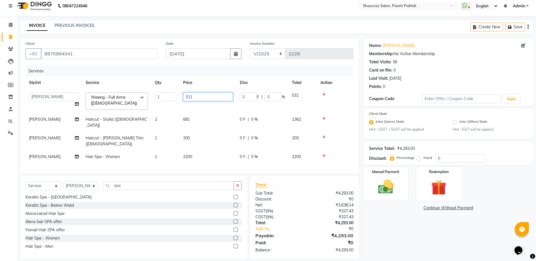
click at [216, 95] on td "531" at bounding box center [208, 101] width 57 height 24
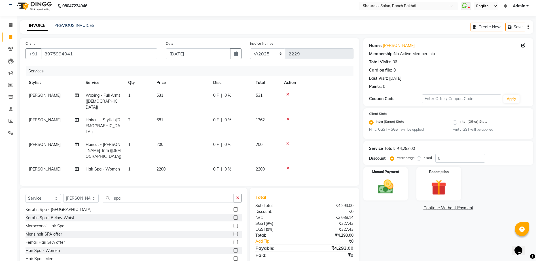
click at [197, 118] on td "681" at bounding box center [181, 126] width 57 height 25
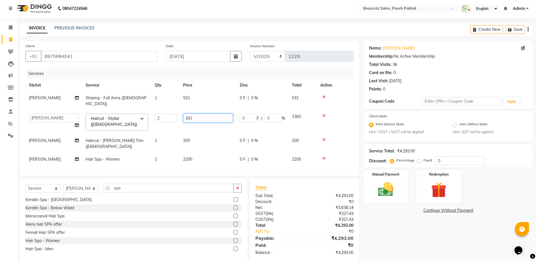
click at [202, 116] on input "681" at bounding box center [208, 118] width 50 height 9
click at [206, 96] on td "531" at bounding box center [208, 101] width 57 height 19
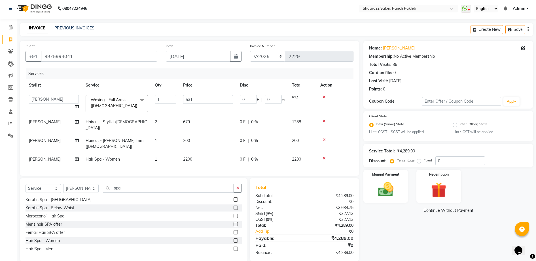
click at [201, 126] on td "679" at bounding box center [208, 125] width 57 height 19
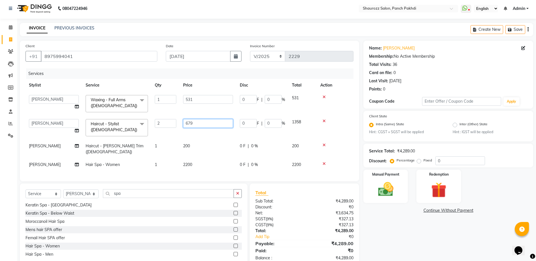
click at [208, 121] on input "679" at bounding box center [208, 123] width 50 height 9
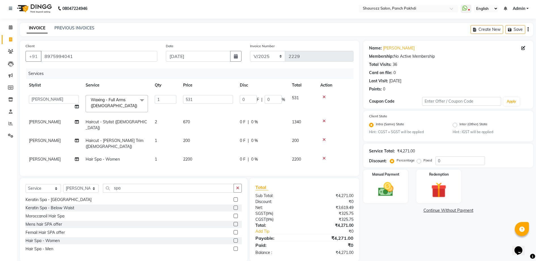
click at [231, 117] on td "670" at bounding box center [208, 125] width 57 height 19
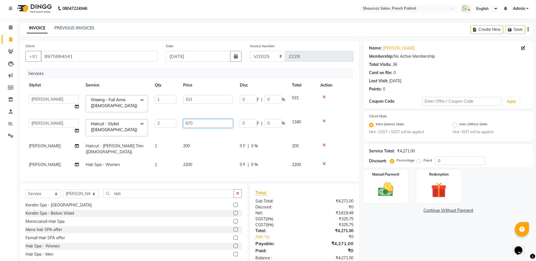
click at [198, 124] on input "670" at bounding box center [208, 123] width 50 height 9
click at [213, 117] on td "680" at bounding box center [208, 128] width 57 height 24
click at [203, 123] on input "680" at bounding box center [208, 123] width 50 height 9
click at [230, 110] on td "531" at bounding box center [208, 104] width 57 height 24
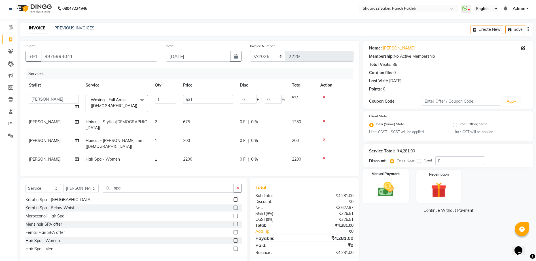
click at [390, 183] on img at bounding box center [385, 190] width 26 height 18
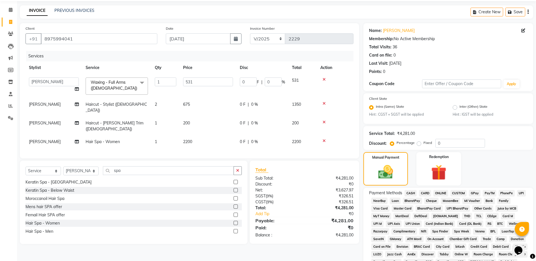
scroll to position [108, 0]
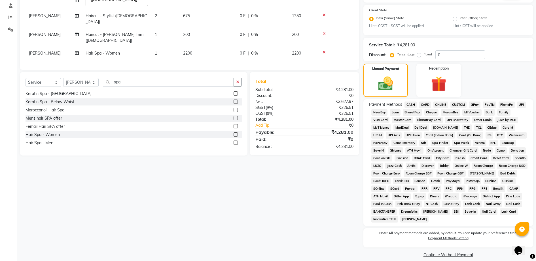
click at [412, 104] on span "CASH" at bounding box center [410, 105] width 12 height 7
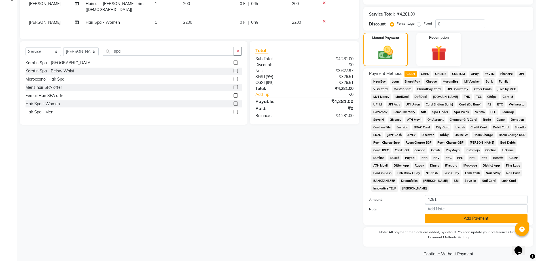
scroll to position [144, 0]
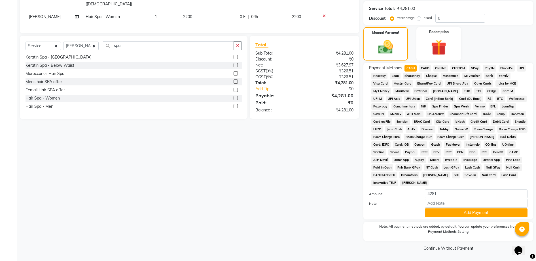
click at [461, 218] on div "Payment Methods CASH CARD ONLINE CUSTOM GPay PayTM PhonePe UPI NearBuy Loan Bha…" at bounding box center [448, 141] width 170 height 157
click at [459, 214] on button "Add Payment" at bounding box center [476, 213] width 103 height 9
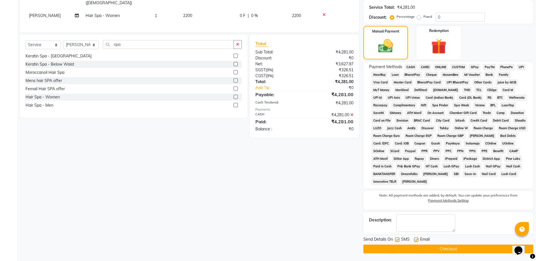
scroll to position [146, 0]
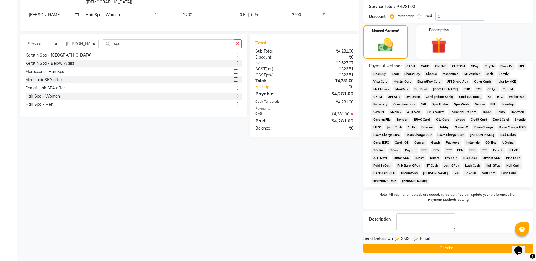
click at [461, 248] on button "Checkout" at bounding box center [448, 248] width 170 height 9
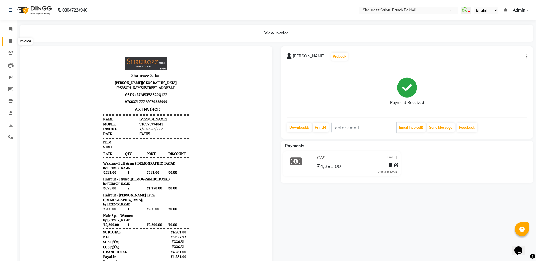
click at [10, 41] on icon at bounding box center [10, 41] width 3 height 4
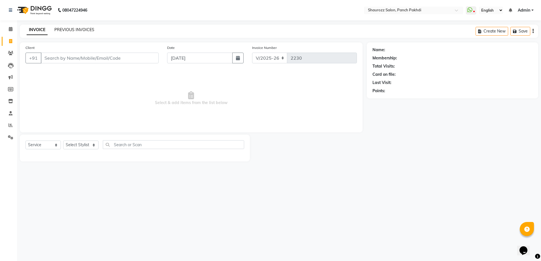
click at [88, 29] on link "PREVIOUS INVOICES" at bounding box center [74, 29] width 40 height 5
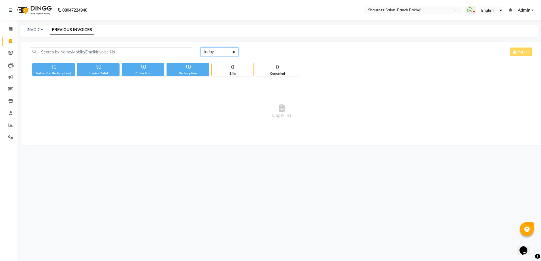
drag, startPoint x: 229, startPoint y: 48, endPoint x: 211, endPoint y: 57, distance: 20.0
click at [227, 49] on select "[DATE] [DATE] Custom Range" at bounding box center [220, 52] width 38 height 9
click at [201, 48] on select "[DATE] [DATE] Custom Range" at bounding box center [220, 52] width 38 height 9
